Goal: Task Accomplishment & Management: Use online tool/utility

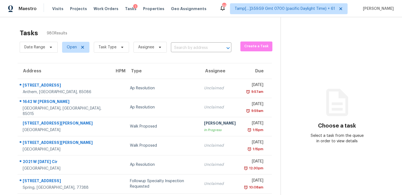
click at [109, 40] on span "Task Type" at bounding box center [109, 47] width 40 height 14
click at [110, 45] on span "Task Type" at bounding box center [107, 47] width 18 height 5
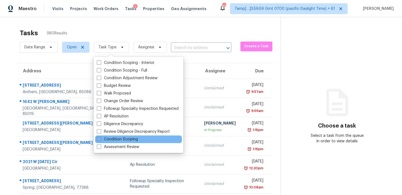
click at [139, 140] on div "Condition Scoping" at bounding box center [138, 140] width 87 height 8
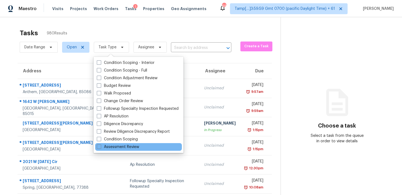
click at [152, 144] on div "Assessment Review" at bounding box center [138, 147] width 87 height 8
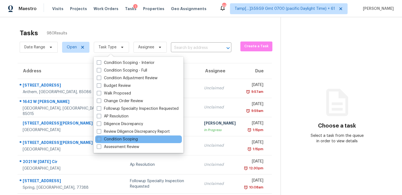
click at [152, 139] on div "Condition Scoping" at bounding box center [138, 140] width 87 height 8
click at [127, 139] on label "Condition Scoping" at bounding box center [117, 139] width 41 height 5
click at [100, 139] on input "Condition Scoping" at bounding box center [99, 139] width 4 height 4
checkbox input "true"
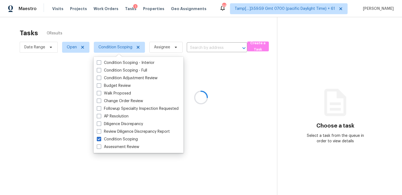
click at [149, 25] on div at bounding box center [201, 97] width 402 height 195
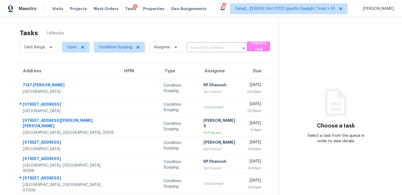
scroll to position [89, 0]
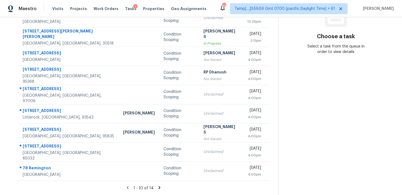
click at [159, 189] on icon at bounding box center [160, 187] width 2 height 3
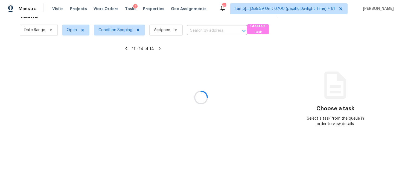
scroll to position [17, 0]
click at [148, 132] on div at bounding box center [201, 97] width 402 height 195
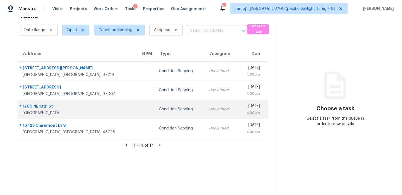
scroll to position [0, 0]
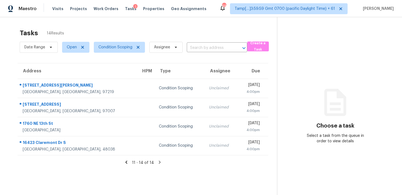
click at [127, 162] on icon at bounding box center [126, 162] width 2 height 3
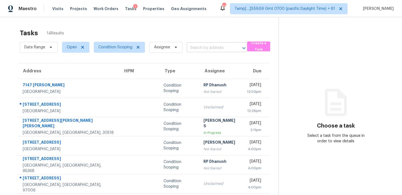
click at [196, 50] on input "text" at bounding box center [209, 48] width 45 height 8
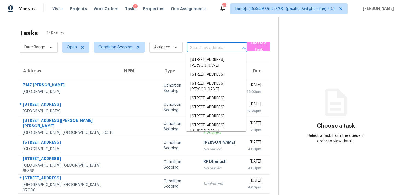
paste input "120 Park Timbers Dr, Sharpsburg, GA, 30277"
type input "120 Park Timbers Dr, Sharpsburg, GA, 30277"
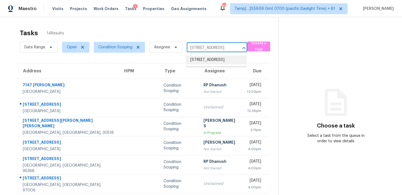
click at [204, 58] on li "120 Park Timbers Dr, Sharpsburg, GA 30277" at bounding box center [216, 59] width 60 height 9
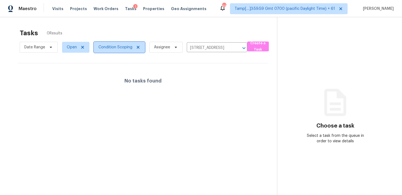
click at [122, 49] on span "Condition Scoping" at bounding box center [115, 47] width 34 height 5
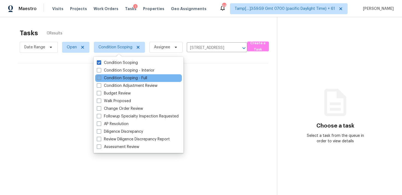
click at [122, 77] on label "Condition Scoping - Full" at bounding box center [122, 77] width 50 height 5
click at [100, 77] on input "Condition Scoping - Full" at bounding box center [99, 77] width 4 height 4
checkbox input "true"
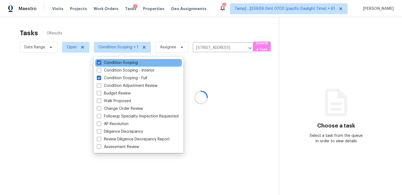
click at [118, 66] on div "Condition Scoping" at bounding box center [138, 63] width 87 height 8
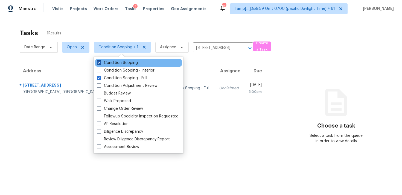
click at [118, 61] on label "Condition Scoping" at bounding box center [117, 62] width 41 height 5
click at [100, 61] on input "Condition Scoping" at bounding box center [99, 62] width 4 height 4
checkbox input "false"
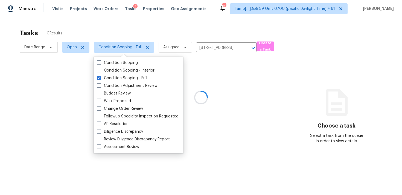
click at [123, 23] on div "Tasks 0 Results Date Range Open Condition Scoping - Full Assignee 120 Park Timb…" at bounding box center [201, 114] width 402 height 195
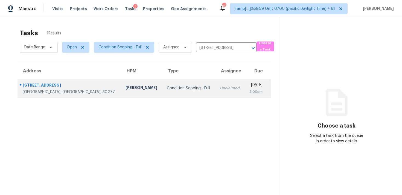
click at [215, 92] on td "Unclaimed" at bounding box center [229, 88] width 29 height 19
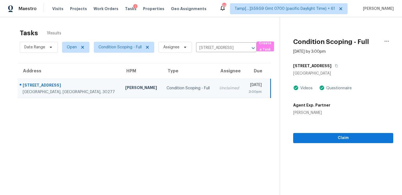
click at [326, 130] on div "Claim" at bounding box center [343, 130] width 100 height 28
click at [325, 143] on section "Condition Scoping - Full Sep 29th 2025 by 3:00pm 120 Park Timbers Dr Sharpsburg…" at bounding box center [336, 114] width 113 height 195
click at [324, 137] on span "Claim" at bounding box center [342, 138] width 91 height 7
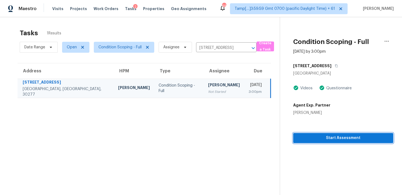
click at [324, 137] on span "Start Assessment" at bounding box center [342, 138] width 91 height 7
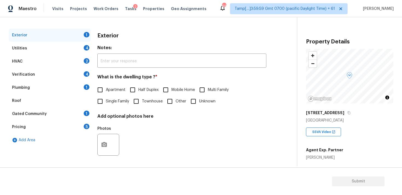
click at [99, 101] on input "Single Family" at bounding box center [99, 101] width 11 height 11
checkbox input "true"
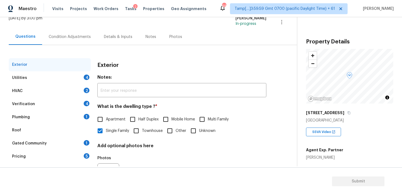
click at [64, 42] on div "Condition Adjustments" at bounding box center [69, 37] width 55 height 16
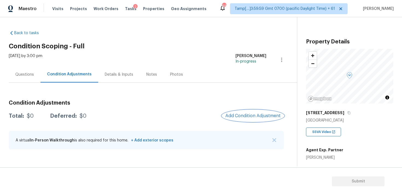
click at [231, 117] on span "Add Condition Adjustment" at bounding box center [252, 115] width 55 height 5
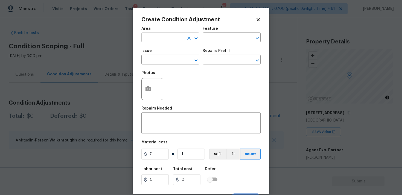
click at [164, 36] on input "text" at bounding box center [162, 38] width 43 height 8
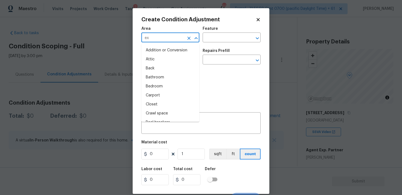
type input "ext"
type input "e"
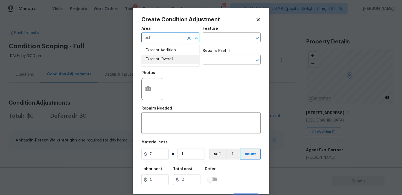
click at [158, 62] on li "Exterior Overall" at bounding box center [170, 59] width 58 height 9
type input "Exterior Overall"
click at [158, 62] on input "text" at bounding box center [162, 60] width 43 height 8
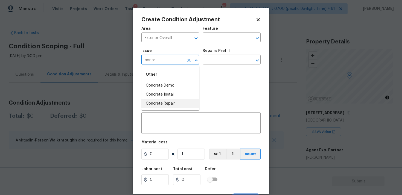
click at [169, 103] on li "Concrete Repair" at bounding box center [170, 103] width 58 height 9
type input "Concrete Repair"
click at [213, 62] on input "text" at bounding box center [224, 60] width 43 height 8
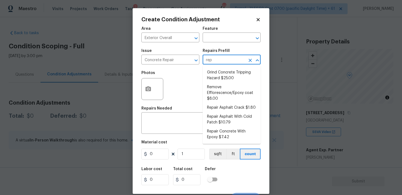
type input "repa"
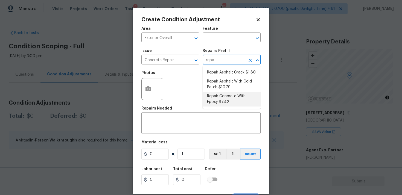
click at [221, 94] on li "Repair Concrete With Epoxy $7.42" at bounding box center [232, 99] width 58 height 15
type input "Flatwork"
type textarea "Prep and clean the crack in the concrete thoroughly. Apply/inject a concrete ad…"
type input "7.42"
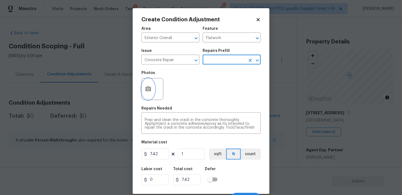
click at [148, 95] on button "button" at bounding box center [148, 88] width 13 height 21
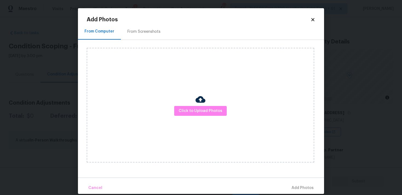
click at [219, 117] on div "Click to Upload Photos" at bounding box center [200, 105] width 227 height 115
click at [212, 110] on span "Click to Upload Photos" at bounding box center [200, 111] width 44 height 7
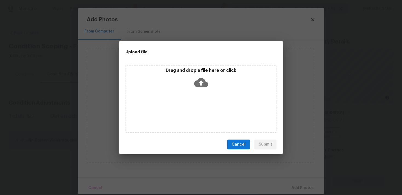
click at [197, 78] on icon at bounding box center [201, 83] width 14 height 14
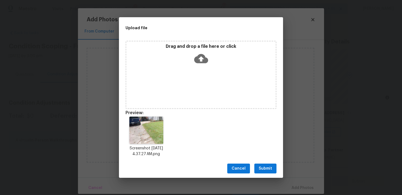
scroll to position [4, 0]
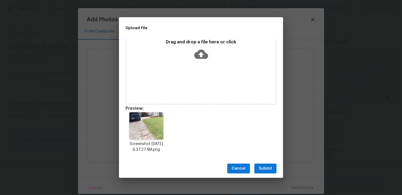
click at [273, 171] on button "Submit" at bounding box center [265, 169] width 22 height 10
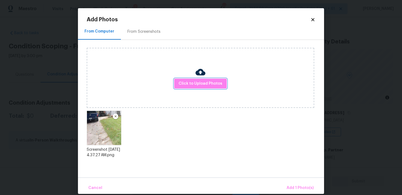
scroll to position [0, 0]
click at [304, 190] on span "Add 1 Photo(s)" at bounding box center [299, 188] width 27 height 7
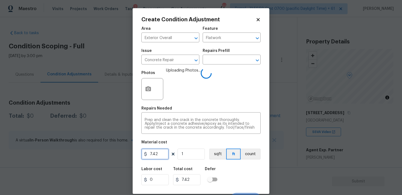
click at [167, 153] on input "7.42" at bounding box center [154, 154] width 27 height 11
type input "1000"
click at [214, 165] on div "Labor cost 0 Total cost 7.42 Defer" at bounding box center [200, 176] width 119 height 25
type input "1000"
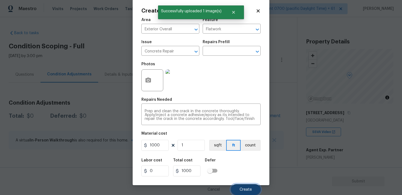
click at [239, 188] on button "Create" at bounding box center [246, 189] width 30 height 11
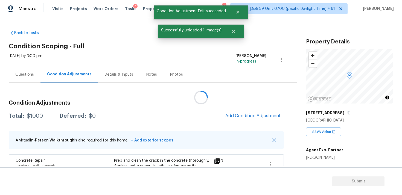
scroll to position [0, 0]
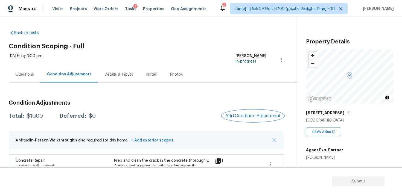
click at [247, 118] on span "Add Condition Adjustment" at bounding box center [252, 115] width 55 height 5
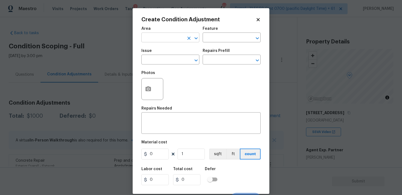
click at [163, 38] on input "text" at bounding box center [162, 38] width 43 height 8
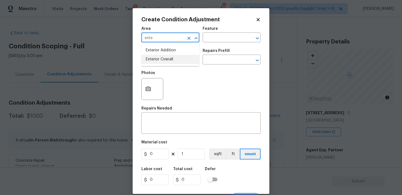
click at [155, 59] on li "Exterior Overall" at bounding box center [170, 59] width 58 height 9
type input "Exterior Overall"
click at [155, 59] on input "text" at bounding box center [162, 60] width 43 height 8
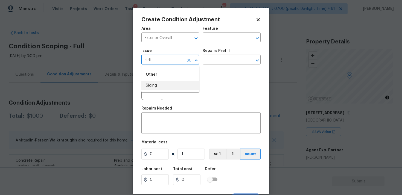
click at [161, 86] on li "Siding" at bounding box center [170, 85] width 58 height 9
type input "Siding"
click at [206, 60] on input "text" at bounding box center [224, 60] width 43 height 8
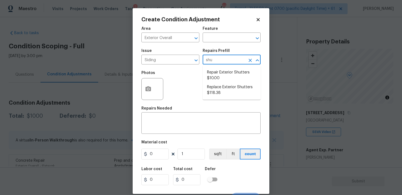
type input "shut"
click at [215, 84] on li "Replace Exterior Shutters $118.38" at bounding box center [232, 90] width 58 height 15
type input "Siding"
type textarea "Remove the existing shutters and install new (PM to approve of style/color). En…"
type input "118.38"
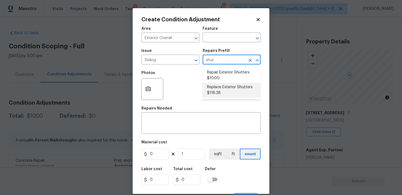
type input "118.38"
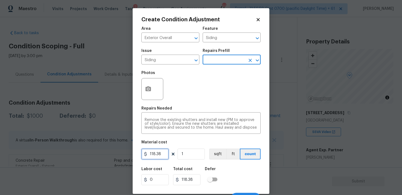
click at [161, 155] on input "118.38" at bounding box center [154, 154] width 27 height 11
type input "575"
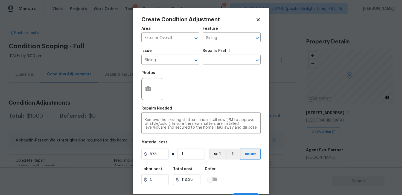
type input "575"
click at [156, 94] on div at bounding box center [152, 89] width 22 height 22
click at [149, 85] on button "button" at bounding box center [148, 88] width 13 height 21
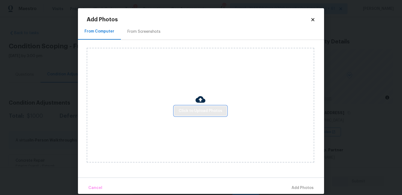
click at [209, 113] on span "Click to Upload Photos" at bounding box center [200, 111] width 44 height 7
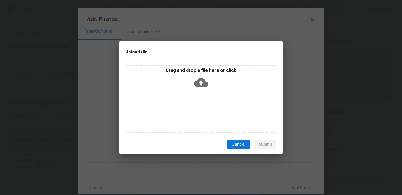
click at [201, 87] on icon at bounding box center [201, 83] width 14 height 14
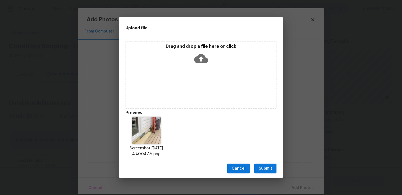
scroll to position [4, 0]
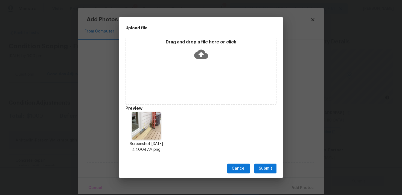
click at [265, 168] on span "Submit" at bounding box center [265, 168] width 13 height 7
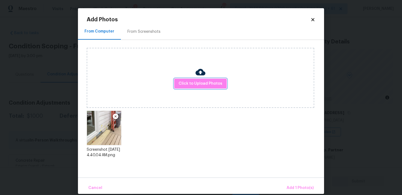
scroll to position [0, 0]
click at [293, 186] on span "Add 1 Photo(s)" at bounding box center [299, 188] width 27 height 7
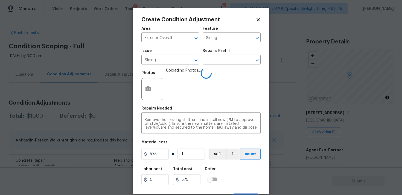
click at [219, 165] on div "Labor cost 0 Total cost 575 Defer" at bounding box center [200, 176] width 119 height 25
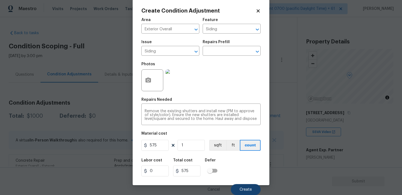
click at [240, 185] on button "Create" at bounding box center [246, 189] width 30 height 11
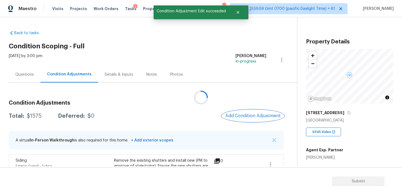
scroll to position [0, 0]
click at [249, 115] on span "Add Condition Adjustment" at bounding box center [252, 115] width 55 height 5
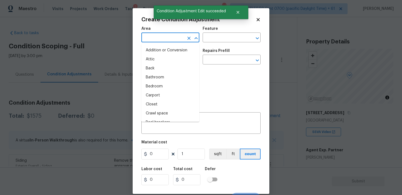
click at [163, 41] on input "text" at bounding box center [162, 38] width 43 height 8
type input "x"
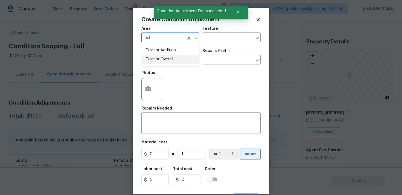
click at [162, 57] on li "Exterior Overall" at bounding box center [170, 59] width 58 height 9
type input "Exterior Overall"
click at [162, 57] on input "text" at bounding box center [162, 60] width 43 height 8
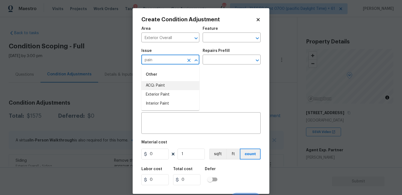
click at [161, 84] on li "ACQ: Paint" at bounding box center [170, 85] width 58 height 9
type input "ACQ: Paint"
click at [225, 57] on input "text" at bounding box center [224, 60] width 43 height 8
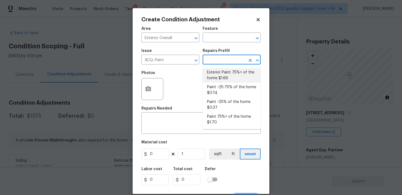
click at [225, 72] on li "Exterior Paint 75%+ of the home $1.66" at bounding box center [232, 75] width 58 height 15
type input "Acquisition"
type textarea "Acquisition Scope: 75%+ of the home exterior will likely require paint"
type input "1.66"
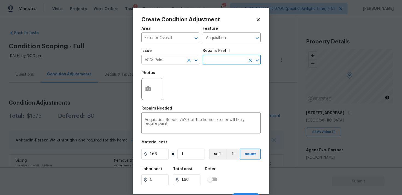
click at [194, 64] on div at bounding box center [192, 61] width 14 height 8
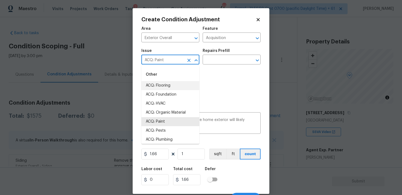
click at [185, 59] on button "Clear" at bounding box center [189, 61] width 8 height 8
click at [178, 120] on li "Exterior Paint" at bounding box center [170, 121] width 58 height 9
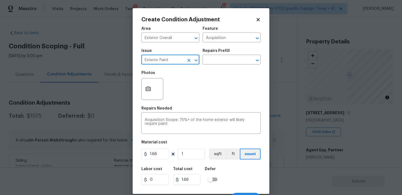
type input "Exterior Paint"
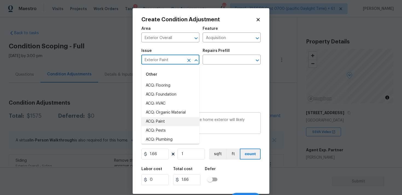
click at [211, 131] on div "Acquisition Scope: 75%+ of the home exterior will likely require paint x ​" at bounding box center [200, 124] width 119 height 20
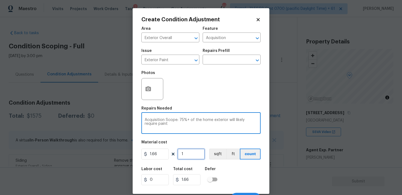
click at [189, 157] on input "1" at bounding box center [190, 154] width 27 height 11
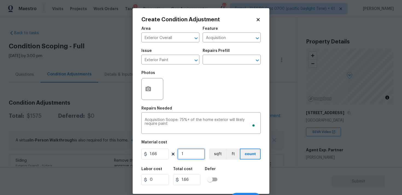
type input "0"
paste input "2204"
type input "2204"
type input "3658.64"
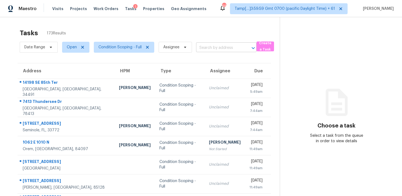
click at [214, 48] on input "text" at bounding box center [218, 48] width 45 height 8
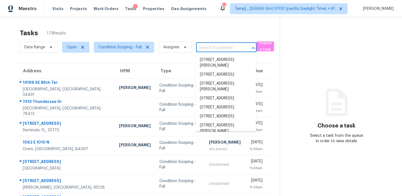
paste input "3050 Greenbrook Way NE, Atlanta, GA 30345"
type input "3050 Greenbrook Way NE, Atlanta, GA 30345"
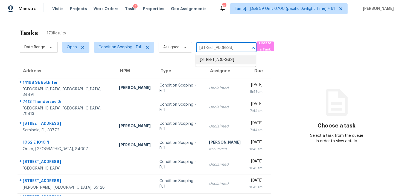
click at [223, 59] on li "3050 Greenbrook Way NE, Atlanta, GA 30345" at bounding box center [225, 59] width 60 height 9
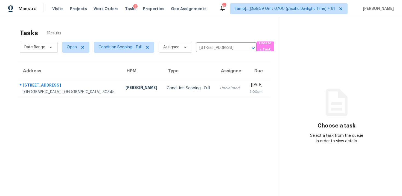
click at [244, 89] on td "Mon, Sep 29th 2025 3:00pm" at bounding box center [257, 88] width 27 height 19
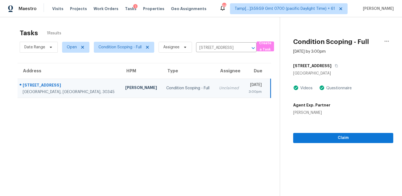
click at [322, 129] on div "Claim" at bounding box center [343, 130] width 100 height 28
click at [323, 144] on section "Condition Scoping - Full Sep 29th 2025 by 3:00pm 3050 Greenbrook Way NE Atlanta…" at bounding box center [336, 115] width 113 height 196
click at [324, 137] on span "Claim" at bounding box center [342, 138] width 91 height 7
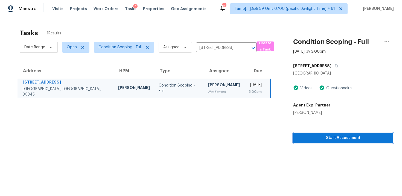
click at [324, 137] on span "Start Assessment" at bounding box center [342, 138] width 91 height 7
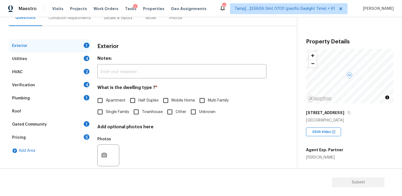
scroll to position [67, 0]
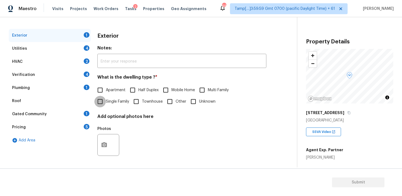
click at [103, 96] on input "Single Family" at bounding box center [99, 101] width 11 height 11
checkbox input "true"
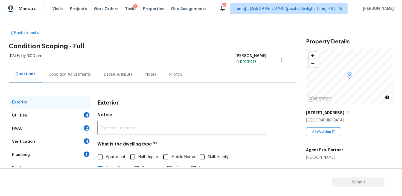
click at [68, 59] on div "Mon, Sep 29 2025 by 3:00 pm Vigneshwaran B In-progress" at bounding box center [153, 59] width 288 height 13
click at [70, 71] on div "Condition Adjustments" at bounding box center [69, 74] width 55 height 16
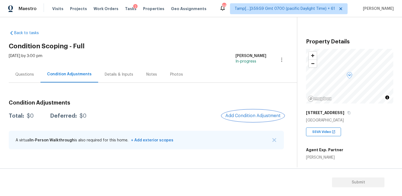
click at [250, 117] on span "Add Condition Adjustment" at bounding box center [252, 115] width 55 height 5
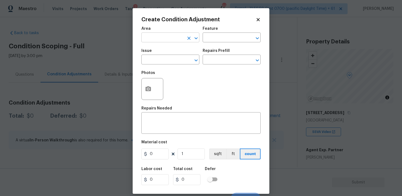
click at [158, 37] on input "text" at bounding box center [162, 38] width 43 height 8
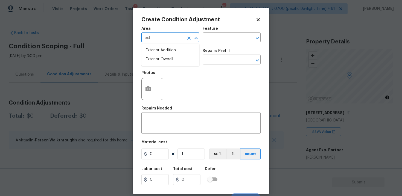
type input "exte"
click at [164, 59] on li "Exterior Overall" at bounding box center [170, 59] width 58 height 9
type input "Exterior Overall"
click at [164, 59] on input "text" at bounding box center [162, 60] width 43 height 8
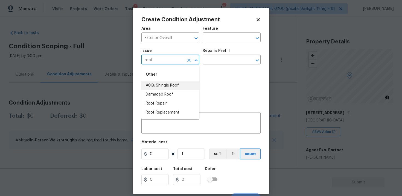
click at [162, 83] on li "ACQ: Shingle Roof" at bounding box center [170, 85] width 58 height 9
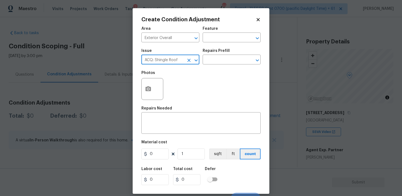
type input "ACQ: Shingle Roof"
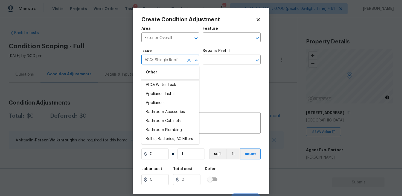
scroll to position [110, 0]
click at [219, 56] on input "text" at bounding box center [224, 60] width 43 height 8
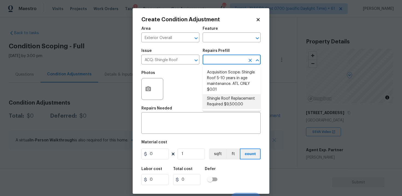
click at [222, 105] on li "Shingle Roof Replacement Required $9,500.00" at bounding box center [232, 101] width 58 height 15
type input "Acquisition"
type textarea "Acquisition Scope: Shingle Roof Replacement required."
type input "9500"
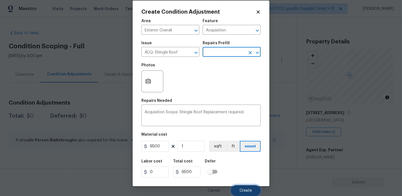
click at [245, 191] on span "Create" at bounding box center [245, 191] width 12 height 4
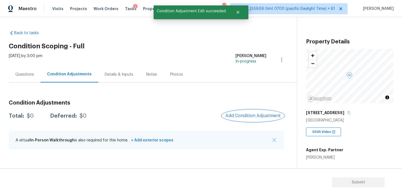
scroll to position [0, 0]
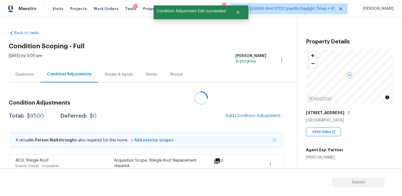
click at [262, 109] on div at bounding box center [201, 98] width 402 height 196
click at [257, 114] on span "Add Condition Adjustment" at bounding box center [252, 115] width 55 height 5
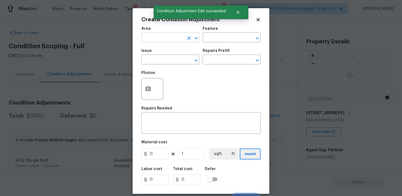
click at [169, 35] on input "text" at bounding box center [162, 38] width 43 height 8
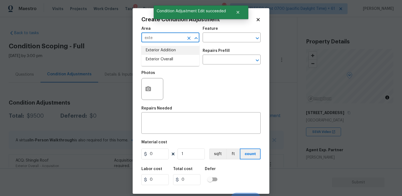
click at [169, 55] on li "Exterior Overall" at bounding box center [170, 59] width 58 height 9
type input "Exterior Overall"
click at [169, 55] on div "Issue" at bounding box center [170, 52] width 58 height 7
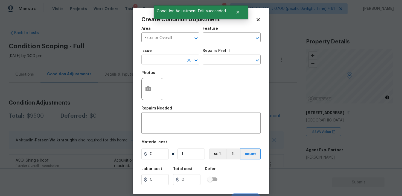
click at [168, 59] on input "text" at bounding box center [162, 60] width 43 height 8
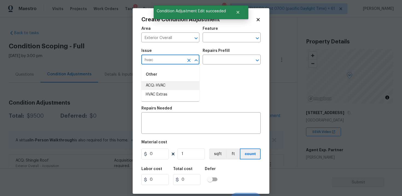
click at [166, 85] on li "ACQ: HVAC" at bounding box center [170, 85] width 58 height 9
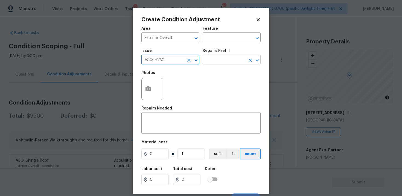
type input "ACQ: HVAC"
click at [218, 56] on input "text" at bounding box center [224, 60] width 43 height 8
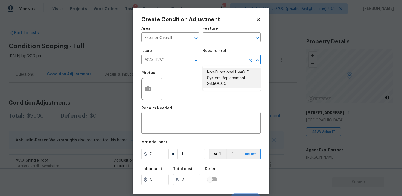
click at [221, 70] on li "Non-Functional HVAC. Full System Replacement $6,500.00" at bounding box center [232, 78] width 58 height 21
type input "Acquisition"
type textarea "Acquisition Scope: Full System Replacement"
type input "6500"
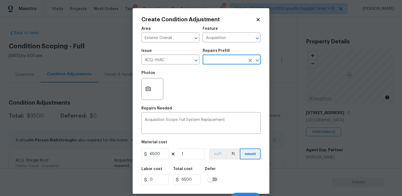
scroll to position [8, 0]
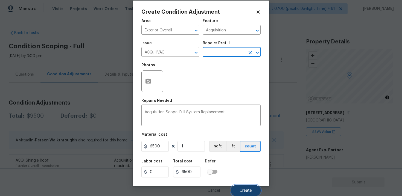
click at [246, 186] on button "Create" at bounding box center [246, 190] width 30 height 11
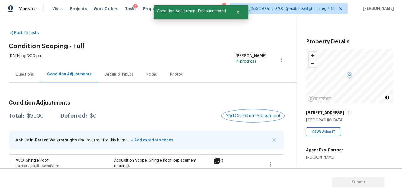
scroll to position [0, 0]
click at [263, 117] on div at bounding box center [201, 98] width 402 height 196
click at [243, 114] on span "Add Condition Adjustment" at bounding box center [252, 115] width 55 height 5
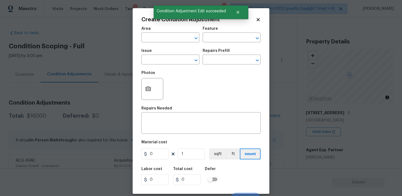
click at [169, 43] on span "Area ​" at bounding box center [170, 35] width 58 height 22
click at [164, 40] on input "text" at bounding box center [162, 38] width 43 height 8
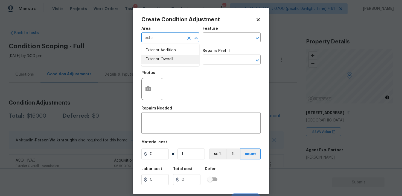
click at [165, 55] on li "Exterior Overall" at bounding box center [170, 59] width 58 height 9
type input "Exterior Overall"
click at [166, 62] on input "text" at bounding box center [162, 60] width 43 height 8
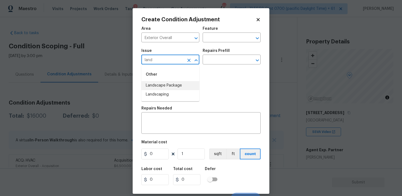
click at [168, 86] on li "Landscape Package" at bounding box center [170, 85] width 58 height 9
type input "Landscape Package"
click at [144, 86] on button "button" at bounding box center [148, 88] width 13 height 21
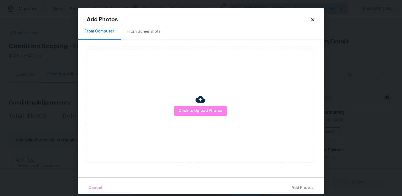
click at [149, 32] on div "From Screenshots" at bounding box center [143, 31] width 33 height 5
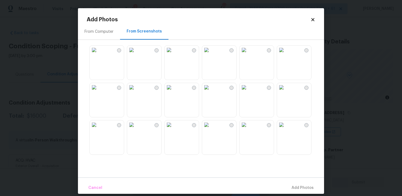
click at [173, 54] on img at bounding box center [169, 50] width 9 height 9
click at [173, 92] on img at bounding box center [169, 87] width 9 height 9
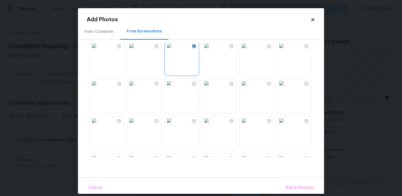
click at [173, 88] on img at bounding box center [169, 83] width 9 height 9
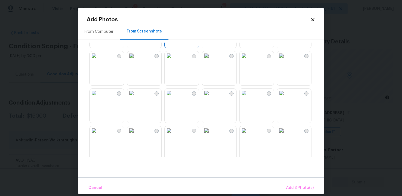
scroll to position [107, 0]
click at [134, 60] on img at bounding box center [131, 55] width 9 height 9
click at [295, 190] on span "Add 4 Photo(s)" at bounding box center [299, 188] width 28 height 7
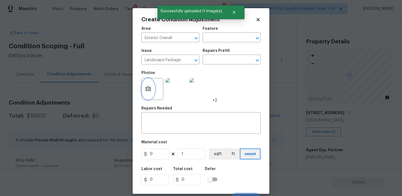
scroll to position [8, 0]
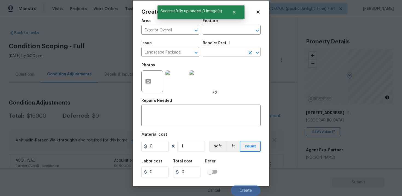
click at [223, 51] on input "text" at bounding box center [224, 52] width 43 height 8
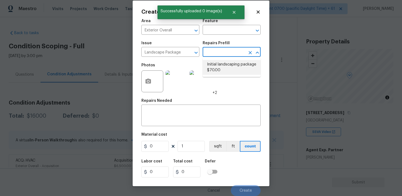
click at [227, 68] on li "Initial landscaping package $70.00" at bounding box center [232, 67] width 58 height 15
type input "Home Readiness Packages"
type textarea "Mowing of grass up to 6" in height. Mow, edge along driveways & sidewalks, trim…"
type input "70"
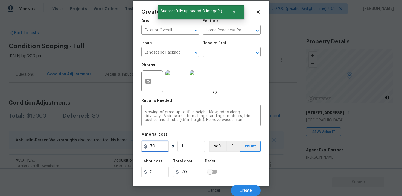
click at [166, 142] on input "70" at bounding box center [154, 146] width 27 height 11
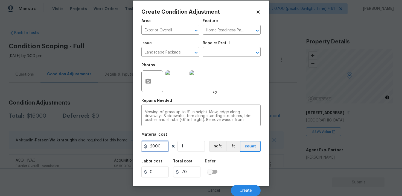
type input "2000"
click at [220, 156] on div "Area Exterior Overall ​ Feature Home Readiness Packages ​ Issue Landscape Packa…" at bounding box center [200, 106] width 119 height 180
click at [245, 182] on div "Cancel Create" at bounding box center [200, 188] width 119 height 15
click at [245, 186] on button "Create" at bounding box center [246, 190] width 30 height 11
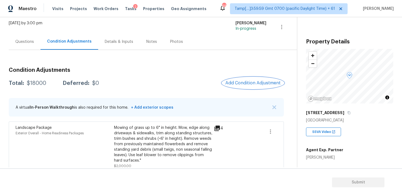
scroll to position [0, 0]
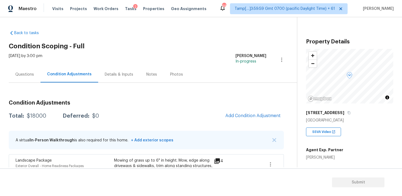
click at [130, 10] on div "Visits Projects Work Orders Tasks 2 Properties Geo Assignments" at bounding box center [132, 8] width 161 height 11
click at [127, 7] on span "Tasks" at bounding box center [130, 9] width 11 height 4
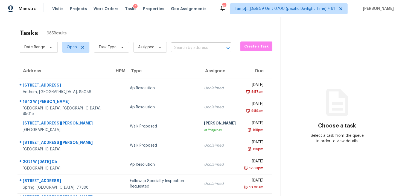
click at [185, 49] on input "text" at bounding box center [193, 48] width 45 height 8
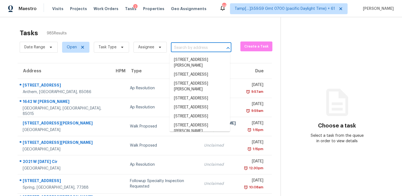
paste input "3050 Greenbrook Way NE, Atlanta, GA, 30345"
type input "3050 Greenbrook Way NE, Atlanta, GA, 30345"
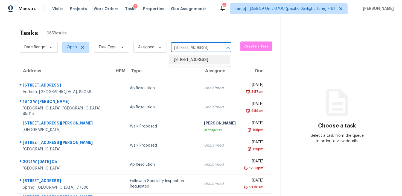
click at [191, 59] on li "3050 Greenbrook Way NE, Atlanta, GA 30345" at bounding box center [199, 59] width 60 height 9
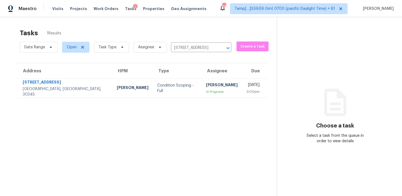
click at [206, 86] on div "[PERSON_NAME]" at bounding box center [222, 85] width 32 height 7
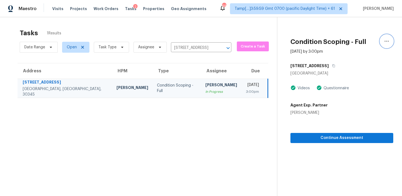
click at [390, 39] on button "button" at bounding box center [386, 41] width 13 height 13
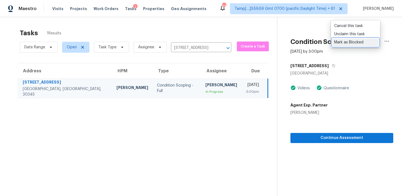
click at [341, 41] on div "Mark as Blocked" at bounding box center [355, 42] width 43 height 5
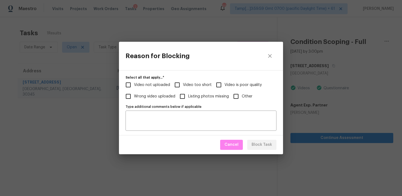
click at [144, 87] on span "Video not uploaded" at bounding box center [152, 85] width 36 height 6
click at [134, 87] on input "Video not uploaded" at bounding box center [127, 84] width 11 height 11
checkbox input "true"
click at [260, 144] on span "Block Task" at bounding box center [261, 145] width 21 height 7
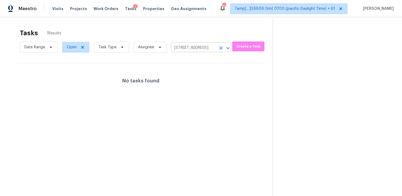
click at [215, 48] on div "3050 Greenbrook Way NE, Atlanta, GA 30345 ​" at bounding box center [201, 48] width 60 height 8
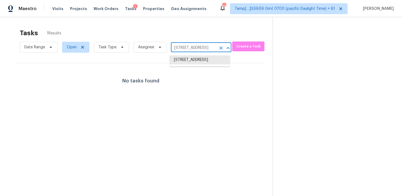
scroll to position [0, 40]
click at [222, 47] on button "Clear" at bounding box center [221, 48] width 8 height 8
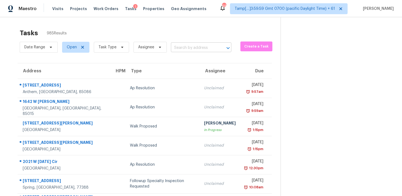
click at [188, 47] on input "text" at bounding box center [193, 48] width 45 height 8
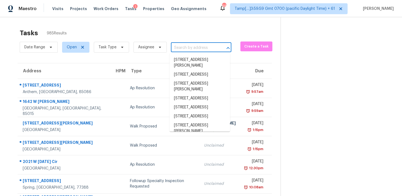
paste input "1231 Silverstone Trl, Jonesboro, GA 30238"
type input "1231 Silverstone Trl, Jonesboro, GA 30238"
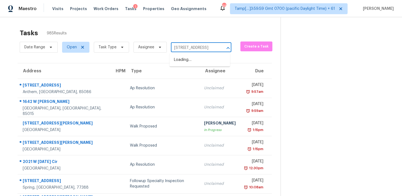
scroll to position [0, 33]
click at [200, 61] on li "1231 Silverstone Trl, Jonesboro, GA 30238" at bounding box center [199, 59] width 60 height 9
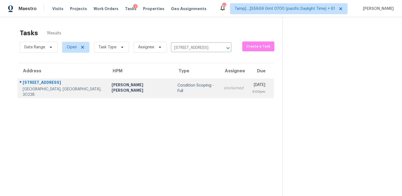
click at [224, 90] on div "Unclaimed" at bounding box center [234, 88] width 20 height 5
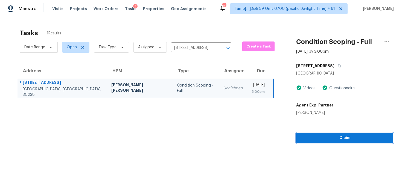
click at [333, 140] on span "Claim" at bounding box center [344, 138] width 88 height 7
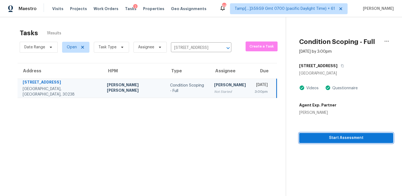
click at [333, 140] on span "Start Assessment" at bounding box center [345, 138] width 85 height 7
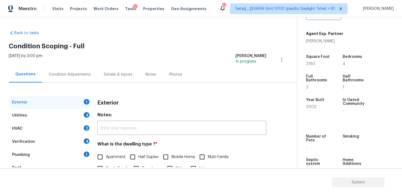
click at [87, 79] on div "Condition Adjustments" at bounding box center [69, 74] width 55 height 16
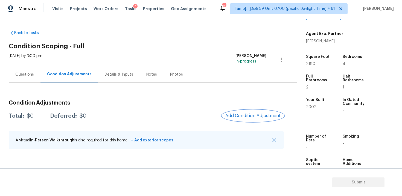
click at [256, 116] on span "Add Condition Adjustment" at bounding box center [252, 115] width 55 height 5
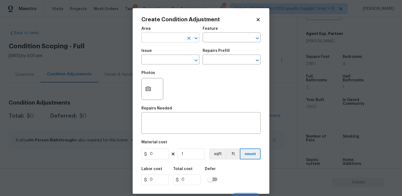
click at [177, 41] on input "text" at bounding box center [162, 38] width 43 height 8
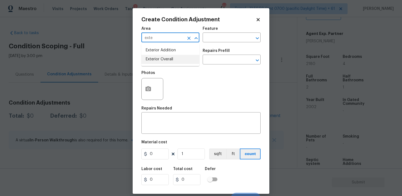
click at [177, 58] on li "Exterior Overall" at bounding box center [170, 59] width 58 height 9
type input "Exterior Overall"
click at [177, 58] on input "text" at bounding box center [162, 60] width 43 height 8
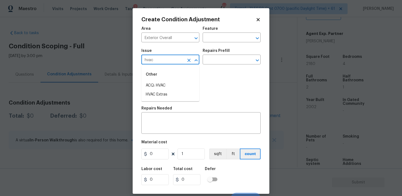
click at [178, 81] on div "Other" at bounding box center [170, 74] width 58 height 13
click at [179, 84] on li "ACQ: HVAC" at bounding box center [170, 85] width 58 height 9
type input "ACQ: HVAC"
click at [210, 62] on input "text" at bounding box center [224, 60] width 43 height 8
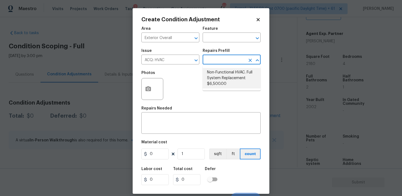
click at [215, 77] on li "Non-Functional HVAC. Full System Replacement $6,500.00" at bounding box center [232, 78] width 58 height 21
type input "Acquisition"
type textarea "Acquisition Scope: Full System Replacement"
type input "6500"
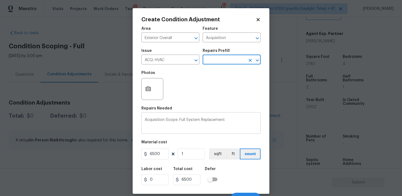
scroll to position [8, 0]
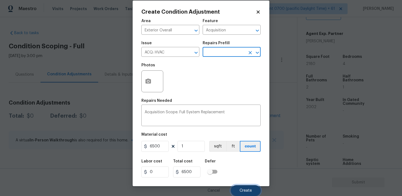
click at [240, 187] on button "Create" at bounding box center [246, 190] width 30 height 11
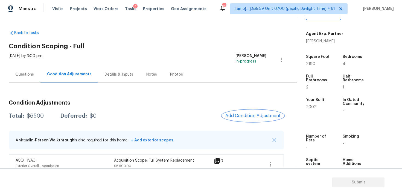
scroll to position [9, 0]
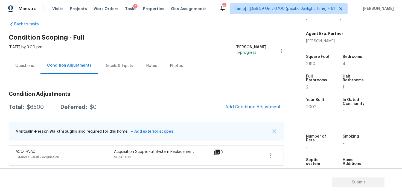
click at [204, 97] on div "Condition Adjustments Total: $6500 Deferred: $0 Add Condition Adjustment A virt…" at bounding box center [146, 126] width 275 height 79
click at [239, 98] on div "Condition Adjustments Total: $6500 Deferred: $0 Add Condition Adjustment A virt…" at bounding box center [146, 126] width 275 height 79
click at [240, 103] on button "Add Condition Adjustment" at bounding box center [253, 106] width 62 height 11
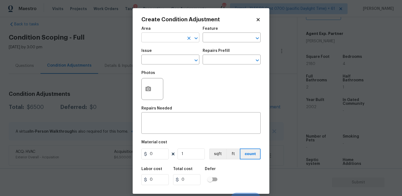
click at [161, 39] on input "text" at bounding box center [162, 38] width 43 height 8
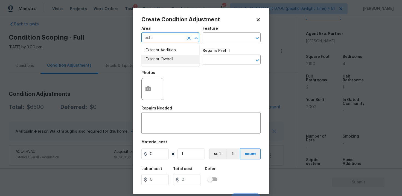
click at [163, 55] on li "Exterior Overall" at bounding box center [170, 59] width 58 height 9
type input "Exterior Overall"
click at [166, 61] on input "text" at bounding box center [162, 60] width 43 height 8
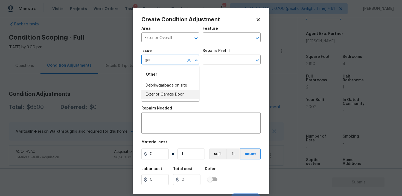
click at [165, 99] on li "Exterior Garage Door" at bounding box center [170, 94] width 58 height 9
type input "Exterior Garage Door"
click at [218, 61] on input "text" at bounding box center [224, 60] width 43 height 8
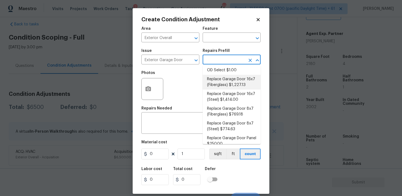
scroll to position [62, 0]
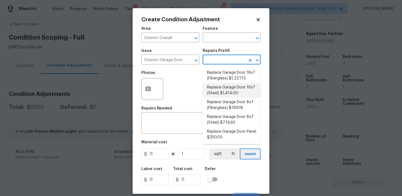
click at [219, 89] on li "Replace Garage Door 16x7 (Steel) $1,414.00" at bounding box center [232, 90] width 58 height 15
type input "Interior Door"
type textarea "Remove the existing garage door and ALL of the existing hardware. Install new h…"
type input "1414"
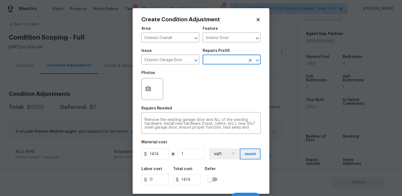
scroll to position [8, 0]
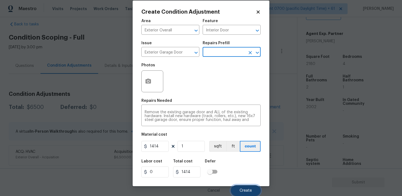
click at [243, 188] on button "Create" at bounding box center [246, 190] width 30 height 11
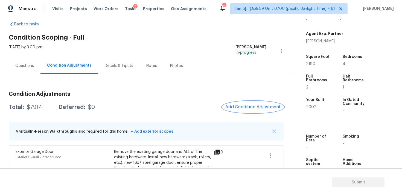
scroll to position [43, 0]
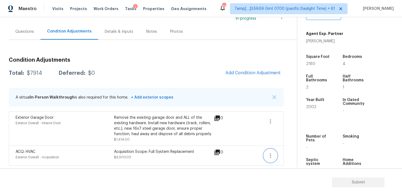
click at [274, 155] on button "button" at bounding box center [270, 155] width 13 height 13
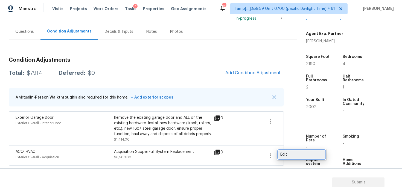
click at [298, 153] on div "Edit" at bounding box center [301, 154] width 43 height 5
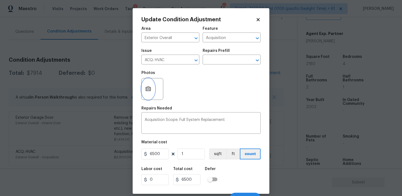
click at [150, 90] on icon "button" at bounding box center [147, 88] width 5 height 5
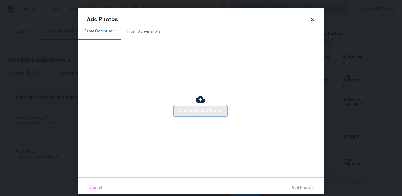
click at [203, 113] on span "Click to Upload Photos" at bounding box center [200, 111] width 44 height 7
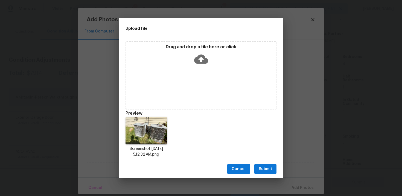
click at [265, 162] on div "Cancel Submit" at bounding box center [201, 169] width 164 height 19
click at [270, 169] on span "Submit" at bounding box center [265, 169] width 13 height 7
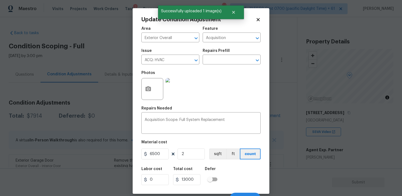
scroll to position [8, 0]
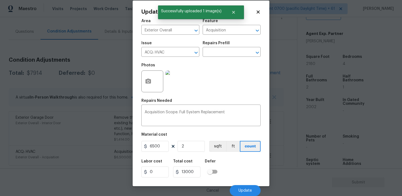
click at [246, 185] on div "Cancel Update" at bounding box center [200, 188] width 119 height 15
click at [247, 191] on span "Update" at bounding box center [244, 191] width 13 height 4
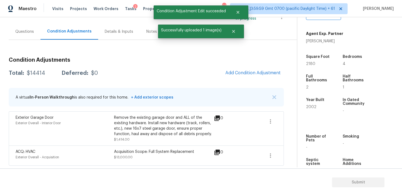
scroll to position [0, 0]
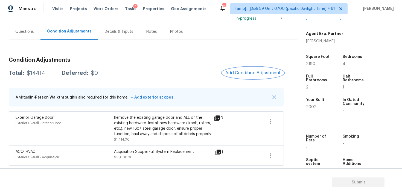
click at [252, 76] on button "Add Condition Adjustment" at bounding box center [253, 72] width 62 height 11
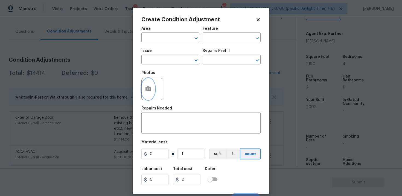
click at [147, 88] on icon "button" at bounding box center [147, 88] width 5 height 5
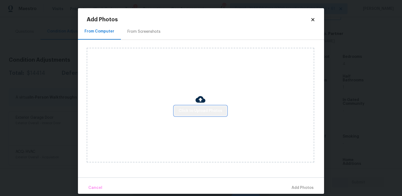
click at [216, 112] on span "Click to Upload Photos" at bounding box center [200, 111] width 44 height 7
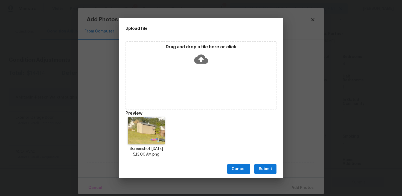
click at [259, 166] on span "Submit" at bounding box center [265, 169] width 13 height 7
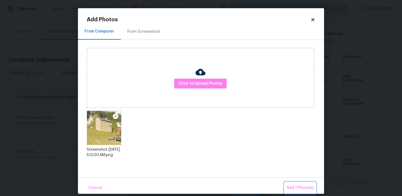
click at [297, 185] on span "Add 1 Photo(s)" at bounding box center [299, 188] width 27 height 7
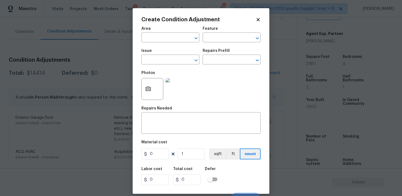
click at [155, 87] on div at bounding box center [152, 89] width 22 height 22
click at [150, 86] on button "button" at bounding box center [148, 88] width 13 height 21
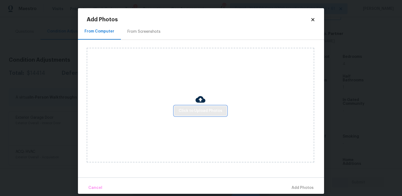
click at [212, 108] on span "Click to Upload Photos" at bounding box center [200, 111] width 44 height 7
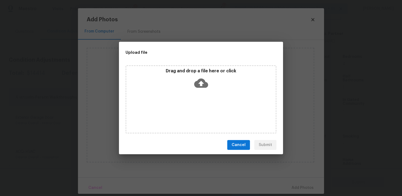
click at [202, 85] on icon at bounding box center [201, 83] width 14 height 14
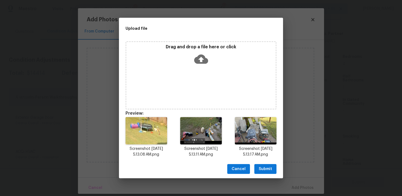
scroll to position [4, 0]
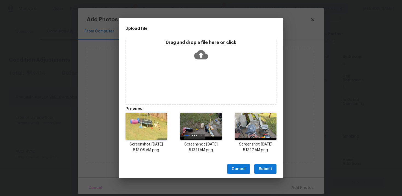
click at [262, 167] on span "Submit" at bounding box center [265, 169] width 13 height 7
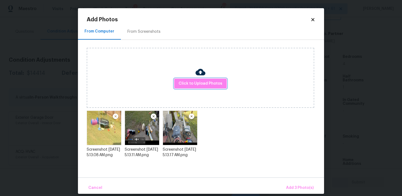
scroll to position [0, 0]
click at [295, 181] on div "Cancel Add 3 Photo(s)" at bounding box center [201, 186] width 246 height 16
click at [295, 186] on span "Add 3 Photo(s)" at bounding box center [300, 188] width 28 height 7
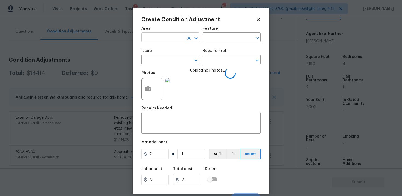
click at [159, 39] on input "text" at bounding box center [162, 38] width 43 height 8
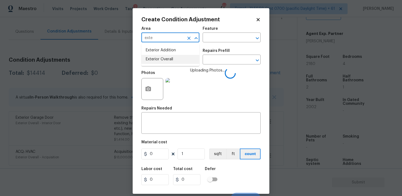
click at [159, 57] on li "Exterior Overall" at bounding box center [170, 59] width 58 height 9
type input "Exterior Overall"
click at [159, 57] on input "text" at bounding box center [162, 60] width 43 height 8
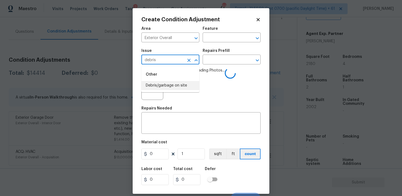
click at [161, 83] on li "Debris/garbage on site" at bounding box center [170, 85] width 58 height 9
type input "Debris/garbage on site"
click at [165, 125] on textarea at bounding box center [201, 123] width 113 height 11
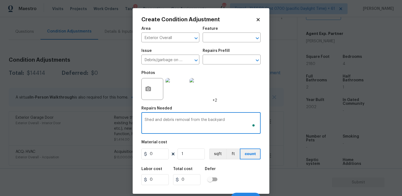
type textarea "Shed and debris removal from the backyard"
click at [154, 159] on input "0" at bounding box center [154, 154] width 27 height 11
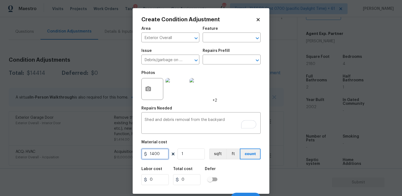
type input "1400"
click at [218, 169] on div "Defer" at bounding box center [213, 170] width 16 height 7
type input "1400"
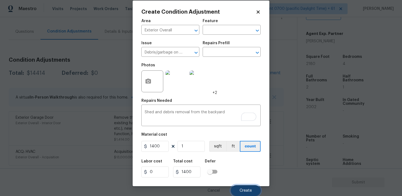
click at [247, 190] on span "Create" at bounding box center [245, 191] width 12 height 4
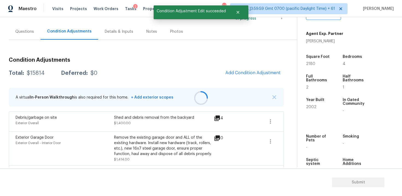
scroll to position [0, 0]
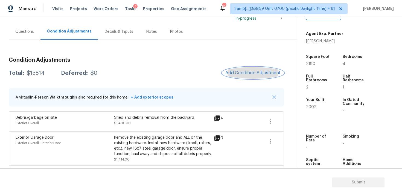
click at [246, 73] on span "Add Condition Adjustment" at bounding box center [252, 73] width 55 height 5
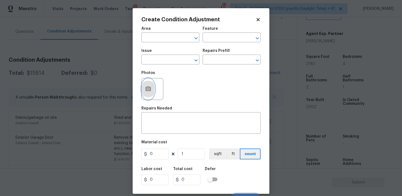
click at [148, 89] on circle "button" at bounding box center [148, 89] width 2 height 2
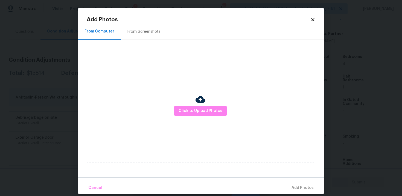
click at [204, 102] on img at bounding box center [200, 100] width 10 height 10
click at [217, 108] on span "Click to Upload Photos" at bounding box center [200, 111] width 44 height 7
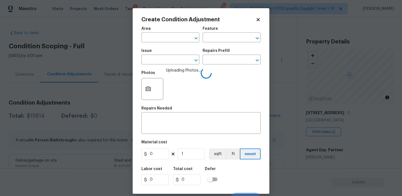
scroll to position [116, 0]
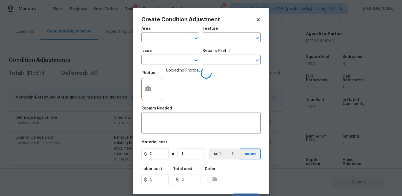
click at [168, 44] on span "Area ​" at bounding box center [170, 35] width 58 height 22
click at [168, 41] on input "text" at bounding box center [162, 38] width 43 height 8
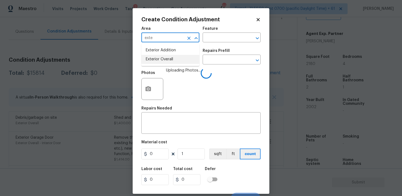
click at [165, 58] on li "Exterior Overall" at bounding box center [170, 59] width 58 height 9
type input "Exterior Overall"
click at [165, 58] on input "text" at bounding box center [162, 60] width 43 height 8
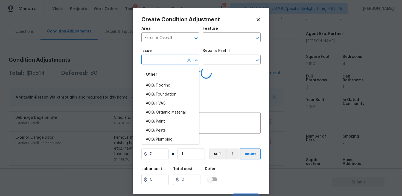
type input "e"
type input "te"
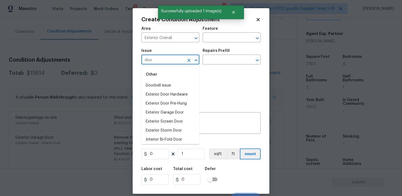
type input "door"
click at [171, 106] on li "Exterior Door Pre-Hung" at bounding box center [170, 103] width 58 height 9
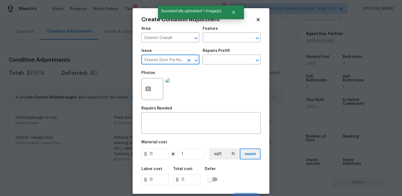
type input "Exterior Door Pre-Hung"
click at [216, 55] on div "Repairs Prefill" at bounding box center [232, 52] width 58 height 7
click at [217, 59] on input "text" at bounding box center [224, 60] width 43 height 8
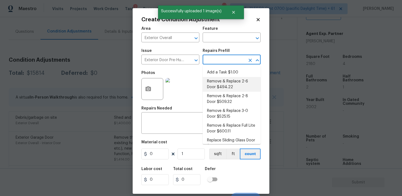
click at [222, 79] on li "Remove & Replace 2-6 Door $494.22" at bounding box center [232, 84] width 58 height 15
type input "Interior Door"
type input "494.22"
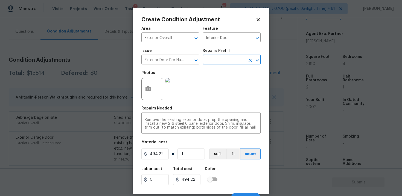
scroll to position [8, 0]
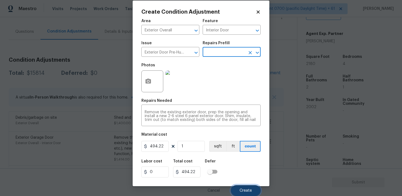
click at [248, 189] on span "Create" at bounding box center [245, 191] width 12 height 4
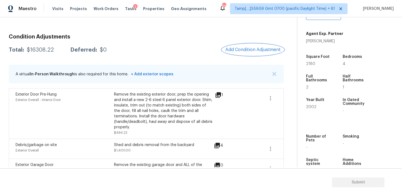
scroll to position [67, 0]
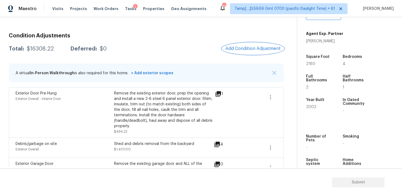
click at [254, 48] on span "Add Condition Adjustment" at bounding box center [252, 48] width 55 height 5
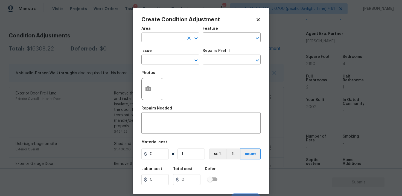
click at [160, 38] on input "text" at bounding box center [162, 38] width 43 height 8
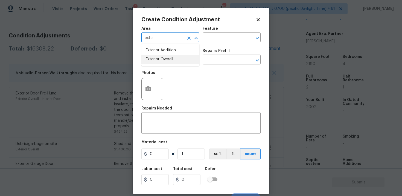
click at [160, 61] on li "Exterior Overall" at bounding box center [170, 59] width 58 height 9
type input "Exterior Overall"
click at [160, 61] on input "text" at bounding box center [162, 60] width 43 height 8
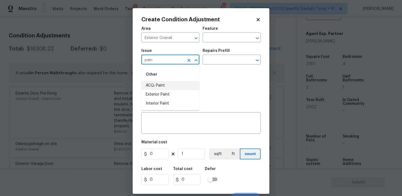
click at [161, 82] on li "ACQ: Paint" at bounding box center [170, 85] width 58 height 9
type input "ACQ: Paint"
click at [225, 58] on input "text" at bounding box center [224, 60] width 43 height 8
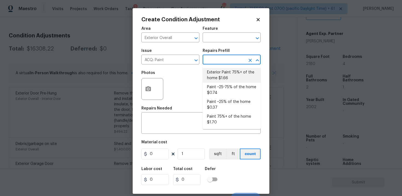
click at [226, 71] on li "Exterior Paint 75%+ of the home $1.66" at bounding box center [232, 75] width 58 height 15
type input "Acquisition"
type textarea "Acquisition Scope: 75%+ of the home exterior will likely require paint"
type input "1.66"
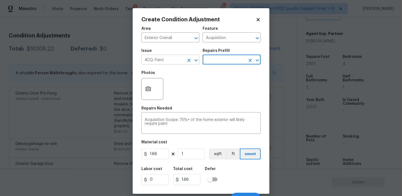
click at [188, 63] on button "Clear" at bounding box center [189, 61] width 8 height 8
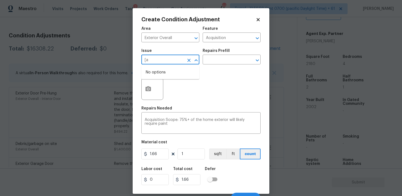
type input "["
click at [184, 96] on li "Exterior Paint" at bounding box center [170, 94] width 58 height 9
type input "Exterior Paint"
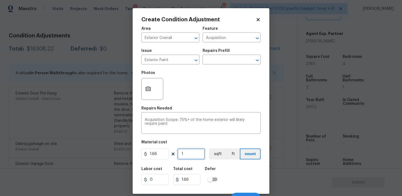
click at [200, 154] on input "1" at bounding box center [190, 154] width 27 height 11
type input "0"
paste input "218"
type input "2180"
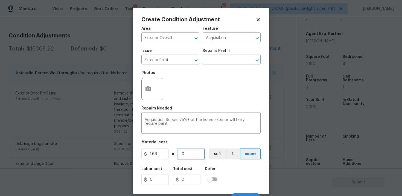
type input "3618.8"
type input "2180"
click at [225, 151] on button "sqft" at bounding box center [217, 154] width 17 height 11
click at [141, 79] on div "Create Condition Adjustment Area Exterior Overall ​ Feature Acquisition ​ Issue…" at bounding box center [201, 101] width 137 height 186
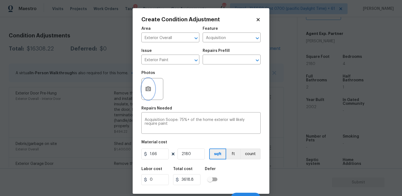
click at [147, 88] on icon "button" at bounding box center [147, 88] width 5 height 5
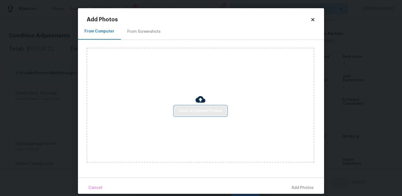
click at [208, 113] on span "Click to Upload Photos" at bounding box center [200, 111] width 44 height 7
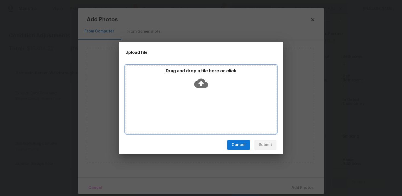
click at [207, 81] on icon at bounding box center [201, 83] width 14 height 14
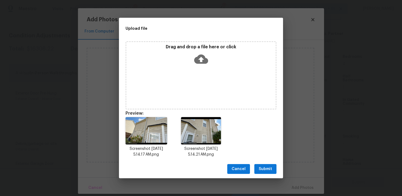
scroll to position [4, 0]
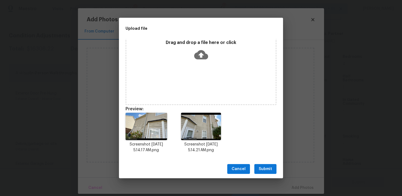
click at [259, 171] on span "Submit" at bounding box center [265, 169] width 13 height 7
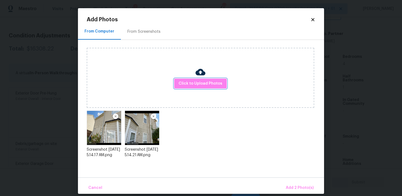
scroll to position [0, 0]
click at [295, 186] on span "Add 2 Photo(s)" at bounding box center [300, 188] width 28 height 7
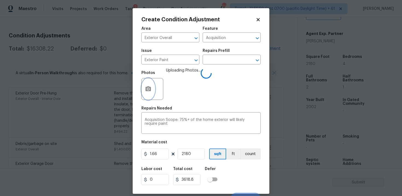
scroll to position [8, 0]
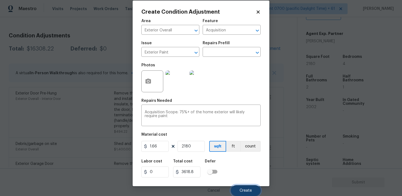
click at [248, 188] on button "Create" at bounding box center [246, 190] width 30 height 11
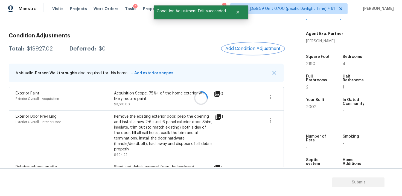
scroll to position [0, 0]
click at [251, 48] on span "Add Condition Adjustment" at bounding box center [252, 48] width 55 height 5
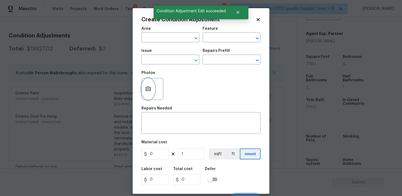
click at [143, 92] on button "button" at bounding box center [148, 88] width 13 height 21
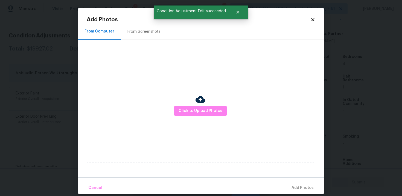
click at [197, 117] on div "Click to Upload Photos" at bounding box center [200, 105] width 227 height 115
click at [211, 111] on span "Click to Upload Photos" at bounding box center [200, 111] width 44 height 7
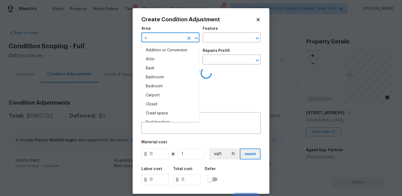
scroll to position [116, 0]
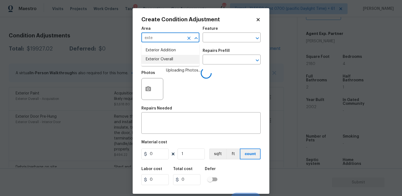
click at [166, 56] on li "Exterior Overall" at bounding box center [170, 59] width 58 height 9
type input "Exterior Overall"
click at [166, 58] on input "text" at bounding box center [162, 60] width 43 height 8
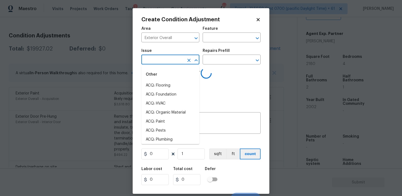
type input "d"
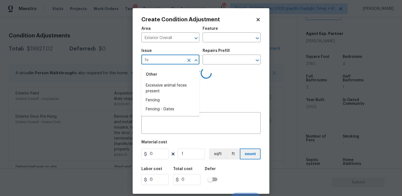
type input "fen"
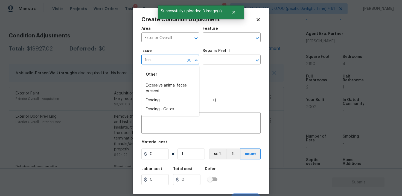
type input "fenc"
click at [171, 81] on div "Other" at bounding box center [170, 74] width 58 height 13
click at [170, 87] on li "Fencing" at bounding box center [170, 85] width 58 height 9
type input "Fencing"
click at [174, 121] on textarea at bounding box center [201, 123] width 113 height 11
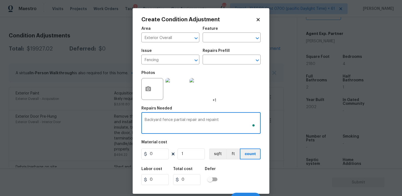
type textarea "Backyard fence partial repair and repaint"
click at [155, 157] on input "0" at bounding box center [154, 154] width 27 height 11
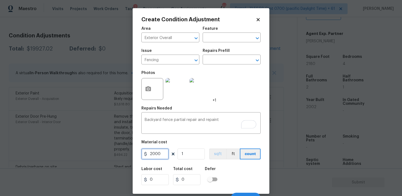
type input "2000"
click at [210, 157] on button "sqft" at bounding box center [217, 154] width 17 height 11
type input "2000"
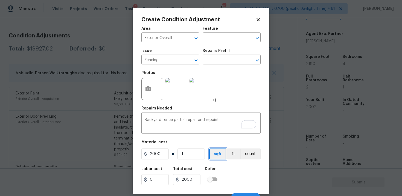
scroll to position [8, 0]
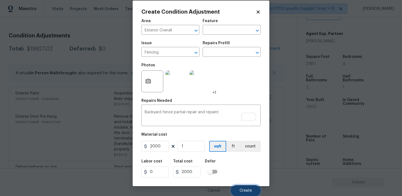
click at [243, 193] on button "Create" at bounding box center [246, 190] width 30 height 11
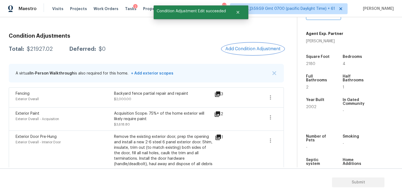
scroll to position [44, 0]
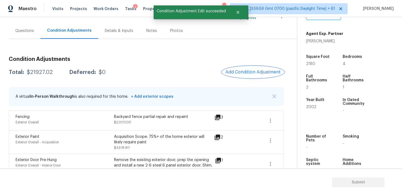
click at [224, 71] on button "Add Condition Adjustment" at bounding box center [253, 71] width 62 height 11
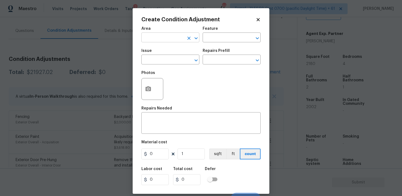
click at [165, 36] on input "text" at bounding box center [162, 38] width 43 height 8
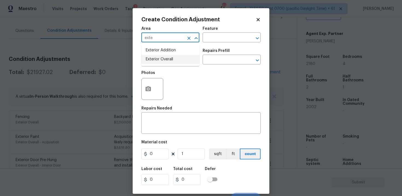
click at [169, 55] on li "Exterior Overall" at bounding box center [170, 59] width 58 height 9
type input "Exterior Overall"
click at [170, 58] on input "text" at bounding box center [162, 60] width 43 height 8
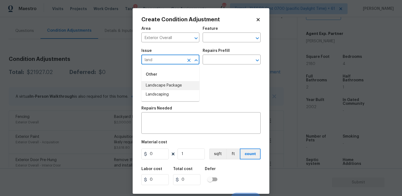
click at [175, 86] on li "Landscape Package" at bounding box center [170, 85] width 58 height 9
type input "Landscape Package"
click at [213, 61] on input "text" at bounding box center [224, 60] width 43 height 8
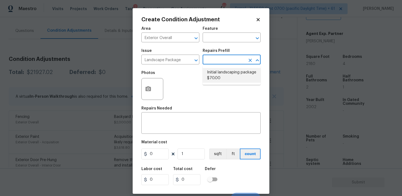
click at [216, 76] on li "Initial landscaping package $70.00" at bounding box center [232, 75] width 58 height 15
type input "Home Readiness Packages"
type textarea "Mowing of grass up to 6" in height. Mow, edge along driveways & sidewalks, trim…"
type input "70"
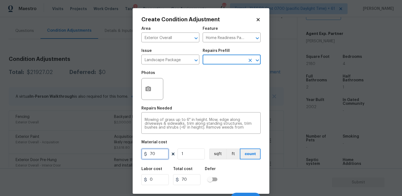
click at [157, 156] on input "70" at bounding box center [154, 154] width 27 height 11
type input "300"
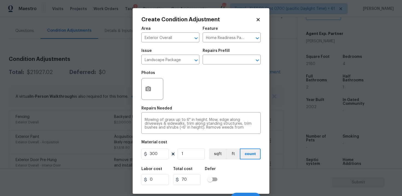
type input "300"
click at [197, 171] on div "Total cost" at bounding box center [189, 170] width 32 height 7
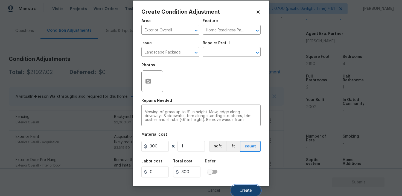
click at [244, 186] on button "Create" at bounding box center [246, 190] width 30 height 11
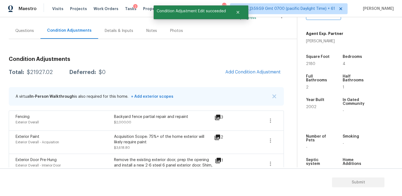
scroll to position [0, 0]
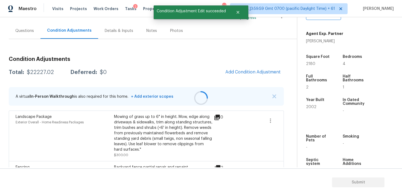
click at [247, 64] on div at bounding box center [201, 98] width 402 height 196
click at [243, 69] on button "Add Condition Adjustment" at bounding box center [253, 71] width 62 height 11
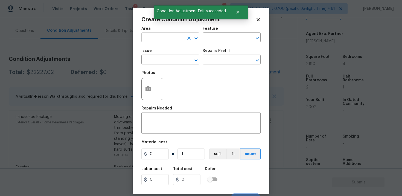
click at [180, 41] on input "text" at bounding box center [162, 38] width 43 height 8
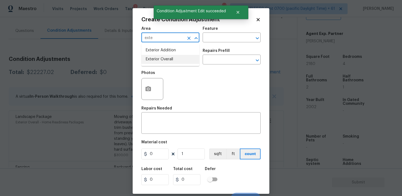
click at [177, 62] on li "Exterior Overall" at bounding box center [170, 59] width 58 height 9
type input "Exterior Overall"
click at [177, 62] on input "text" at bounding box center [162, 60] width 43 height 8
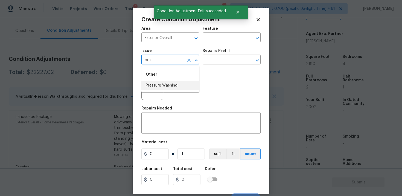
click at [172, 82] on li "Pressure Washing" at bounding box center [170, 85] width 58 height 9
type input "Pressure Washing"
click at [209, 63] on input "text" at bounding box center [224, 60] width 43 height 8
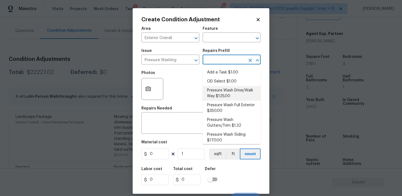
click at [213, 88] on li "Pressure Wash Drive/Walk Way $125.00" at bounding box center [232, 93] width 58 height 15
type input "Siding"
type textarea "Pressure wash the driveways/walkways as directed by the PM. Ensure that all deb…"
type input "125"
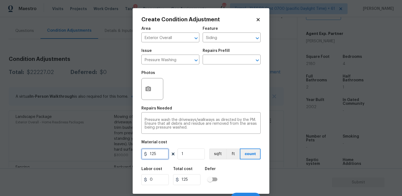
click at [166, 149] on input "125" at bounding box center [154, 154] width 27 height 11
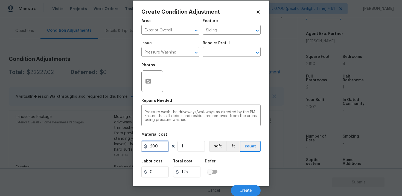
type input "200"
click at [248, 185] on div "Cancel Create" at bounding box center [200, 188] width 119 height 15
type input "200"
click at [251, 182] on div "Cancel Create" at bounding box center [200, 188] width 119 height 15
click at [248, 187] on button "Create" at bounding box center [246, 190] width 30 height 11
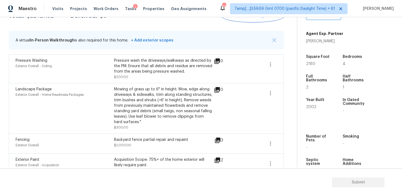
scroll to position [98, 0]
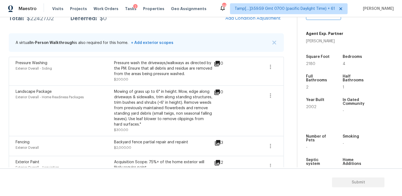
drag, startPoint x: 306, startPoint y: 62, endPoint x: 341, endPoint y: 62, distance: 35.0
click at [341, 62] on div "Square Foot 2180 Bedrooms 4 Full Bathrooms 2 Half Bathrooms 1 Year Built 2002 I…" at bounding box center [349, 84] width 87 height 80
drag, startPoint x: 304, startPoint y: 63, endPoint x: 322, endPoint y: 63, distance: 17.8
click at [322, 63] on div "Property Details © Mapbox © OpenStreetMap Improve this map 1231 Silverstone Trl…" at bounding box center [345, 42] width 96 height 283
copy span "2180"
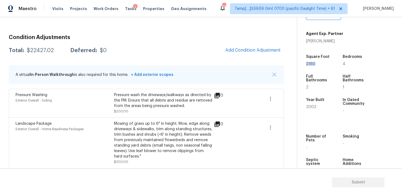
scroll to position [61, 0]
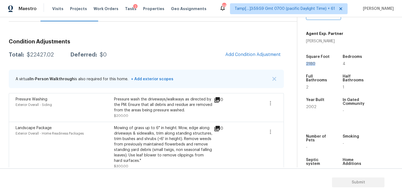
click at [254, 63] on div "Condition Adjustments Total: $22427.02 Deferred: $0 Add Condition Adjustment A …" at bounding box center [146, 188] width 275 height 306
click at [241, 55] on span "Add Condition Adjustment" at bounding box center [252, 54] width 55 height 5
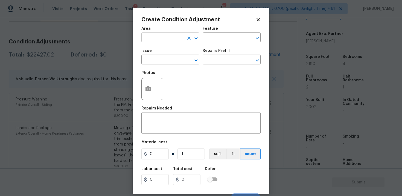
click at [160, 37] on input "text" at bounding box center [162, 38] width 43 height 8
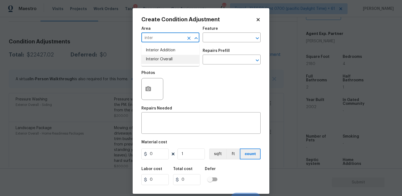
click at [163, 59] on li "Interior Overall" at bounding box center [170, 59] width 58 height 9
type input "Interior Overall"
click at [163, 59] on input "text" at bounding box center [162, 60] width 43 height 8
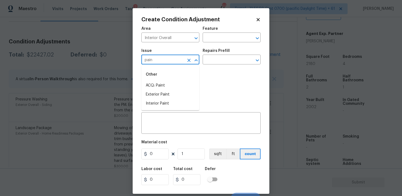
click at [165, 84] on li "ACQ: Paint" at bounding box center [170, 85] width 58 height 9
type input "ACQ: Paint"
click at [213, 66] on div "Issue ACQ: Paint ​ Repairs Prefill ​" at bounding box center [200, 57] width 119 height 22
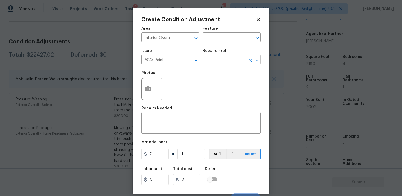
click at [216, 63] on input "text" at bounding box center [224, 60] width 43 height 8
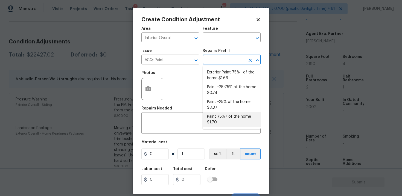
click at [219, 115] on li "Paint 75%+ of the home $1.70" at bounding box center [232, 119] width 58 height 15
type input "Acquisition"
type textarea "Acquisition Scope: 75%+ of the home will likely require interior paint"
type input "1.7"
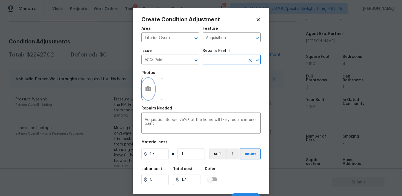
click at [149, 90] on circle "button" at bounding box center [148, 89] width 2 height 2
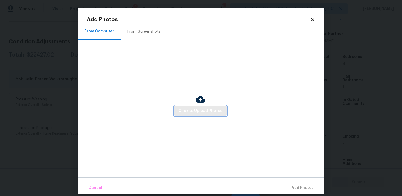
click at [192, 110] on span "Click to Upload Photos" at bounding box center [200, 111] width 44 height 7
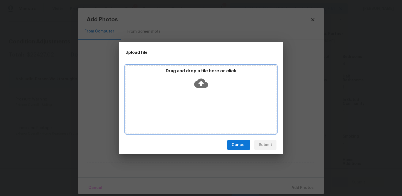
click at [194, 85] on icon at bounding box center [201, 83] width 14 height 14
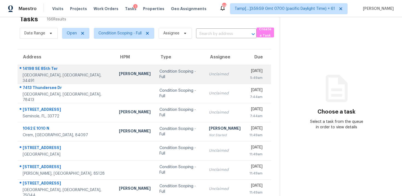
scroll to position [6, 0]
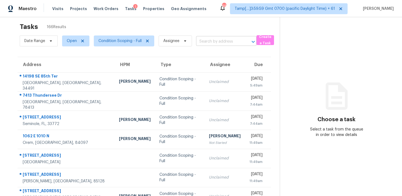
click at [218, 42] on input "text" at bounding box center [218, 41] width 45 height 8
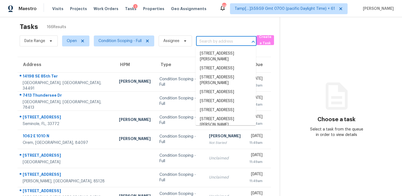
paste input "[STREET_ADDRESS][PERSON_NAME]"
type input "[STREET_ADDRESS][PERSON_NAME]"
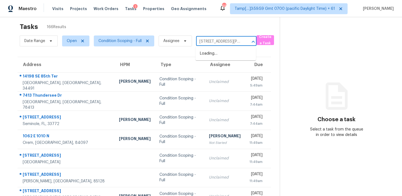
scroll to position [0, 22]
click at [219, 52] on li "[STREET_ADDRESS][PERSON_NAME]" at bounding box center [225, 56] width 60 height 15
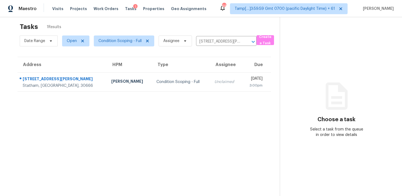
click at [246, 84] on div "3:00pm" at bounding box center [254, 85] width 16 height 5
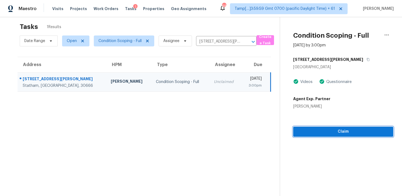
click at [325, 136] on button "Claim" at bounding box center [343, 132] width 100 height 10
click at [325, 136] on button "Start Assessment" at bounding box center [343, 132] width 100 height 10
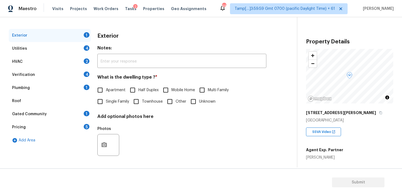
click at [110, 99] on span "Single Family" at bounding box center [117, 102] width 23 height 6
click at [106, 99] on input "Single Family" at bounding box center [99, 101] width 11 height 11
checkbox input "true"
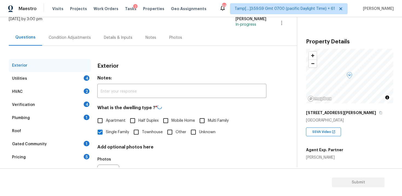
scroll to position [36, 0]
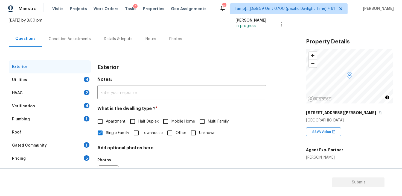
click at [78, 41] on div "Condition Adjustments" at bounding box center [70, 38] width 42 height 5
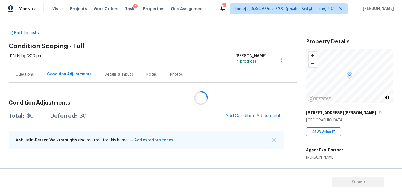
click at [244, 134] on div "A virtual In-Person Walkthrough is also required for this home. + Add exterior …" at bounding box center [146, 140] width 275 height 19
click at [242, 124] on div "Condition Adjustments Total: $0 Deferred: $0 Add Condition Adjustment A virtual…" at bounding box center [146, 125] width 275 height 58
click at [239, 121] on button "Add Condition Adjustment" at bounding box center [253, 115] width 62 height 11
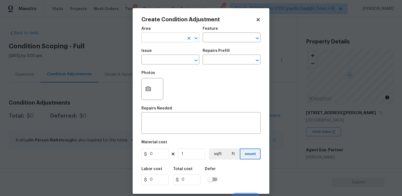
click at [156, 39] on input "text" at bounding box center [162, 38] width 43 height 8
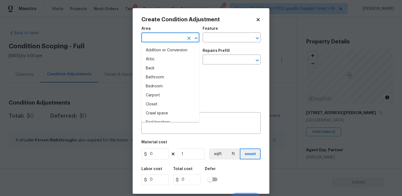
type input "i"
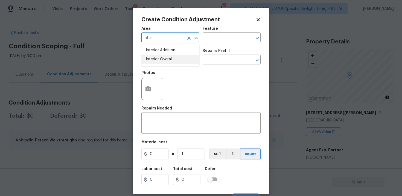
click at [156, 57] on li "Interior Overall" at bounding box center [170, 59] width 58 height 9
type input "Interior Overall"
click at [156, 57] on input "text" at bounding box center [162, 60] width 43 height 8
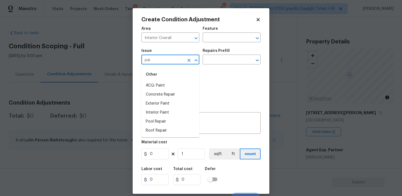
type input "pain"
click at [160, 84] on li "Light Pet Odor" at bounding box center [170, 85] width 58 height 9
type input "Light Pet Odor"
click at [206, 70] on div "Photos" at bounding box center [200, 86] width 119 height 36
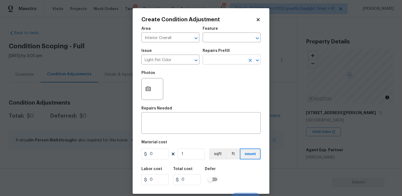
click at [211, 63] on input "text" at bounding box center [224, 60] width 43 height 8
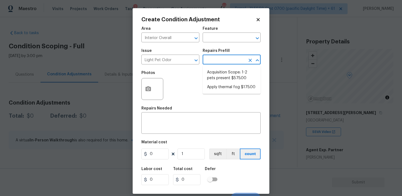
click at [216, 71] on li "Acquisition Scope: 1-2 pets present $575.00" at bounding box center [232, 75] width 58 height 15
type textarea "Acquisition Scope: 1-2 pets present"
type input "575"
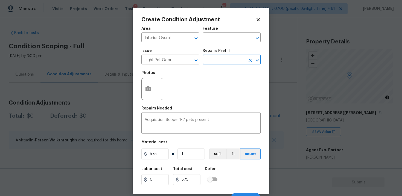
scroll to position [8, 0]
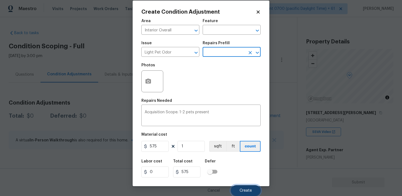
click at [245, 191] on span "Create" at bounding box center [245, 191] width 12 height 4
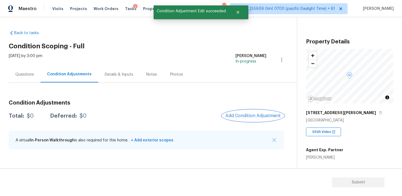
scroll to position [0, 0]
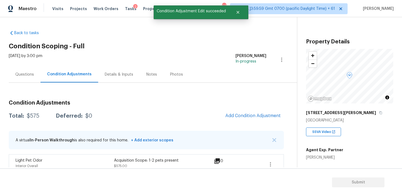
click at [268, 107] on div "Condition Adjustments Total: $575 Deferred: $0 Add Condition Adjustment A virtu…" at bounding box center [146, 135] width 275 height 79
click at [261, 111] on button "Add Condition Adjustment" at bounding box center [253, 115] width 62 height 11
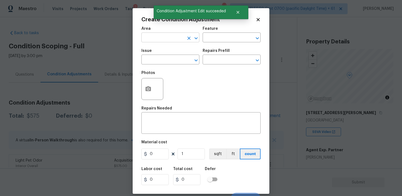
click at [173, 38] on input "text" at bounding box center [162, 38] width 43 height 8
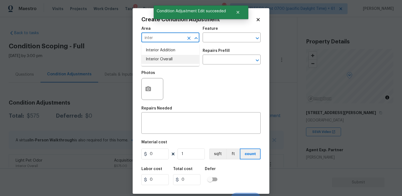
click at [166, 57] on li "Interior Overall" at bounding box center [170, 59] width 58 height 9
type input "Interior Overall"
click at [166, 57] on input "text" at bounding box center [162, 60] width 43 height 8
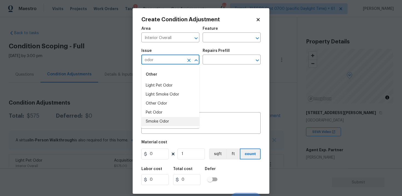
click at [163, 118] on li "Smoke Odor" at bounding box center [170, 121] width 58 height 9
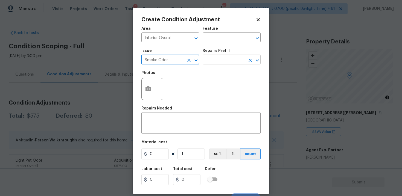
type input "Smoke Odor"
click at [226, 58] on input "text" at bounding box center [224, 60] width 43 height 8
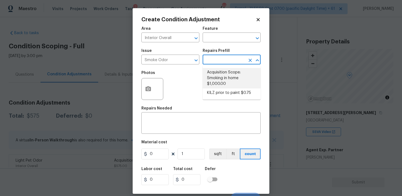
click at [225, 70] on li "Acquisition Scope: Smoking in home $1,000.00" at bounding box center [232, 78] width 58 height 21
type textarea "Acquisition Scope: Smoking in home"
type input "1000"
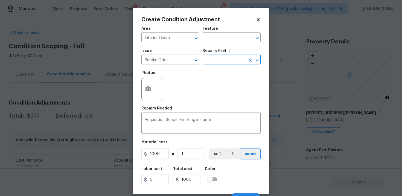
scroll to position [8, 0]
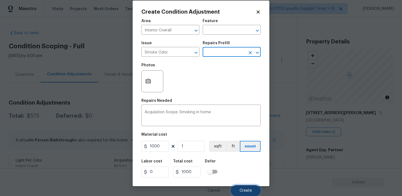
click at [243, 189] on span "Create" at bounding box center [245, 191] width 12 height 4
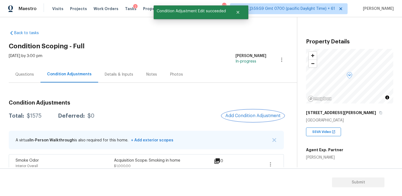
scroll to position [29, 0]
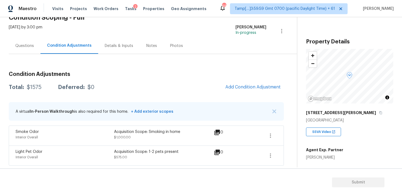
click at [256, 93] on span "Add Condition Adjustment" at bounding box center [253, 87] width 62 height 12
click at [255, 88] on span "Add Condition Adjustment" at bounding box center [252, 87] width 55 height 5
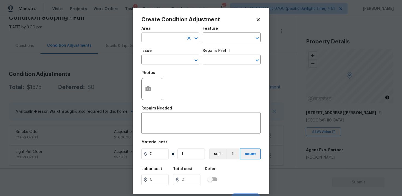
click at [163, 37] on input "text" at bounding box center [162, 38] width 43 height 8
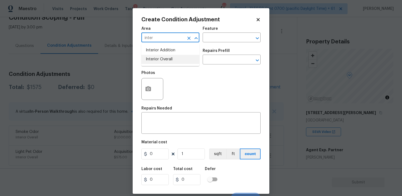
click at [166, 60] on li "Interior Overall" at bounding box center [170, 59] width 58 height 9
type input "Interior Overall"
click at [166, 60] on input "text" at bounding box center [162, 60] width 43 height 8
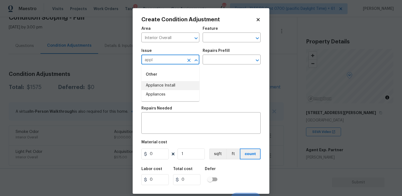
click at [168, 94] on li "Appliances" at bounding box center [170, 94] width 58 height 9
type input "Appliances"
click at [181, 126] on textarea at bounding box center [201, 123] width 113 height 11
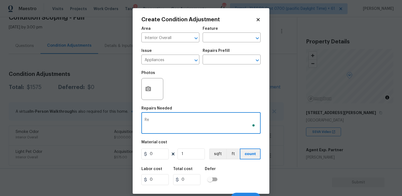
type textarea "R"
type textarea "Replace the garage disposal"
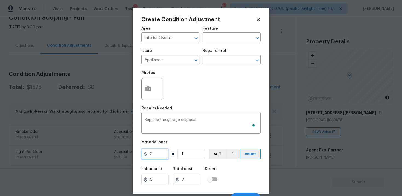
click at [158, 155] on input "0" at bounding box center [154, 154] width 27 height 11
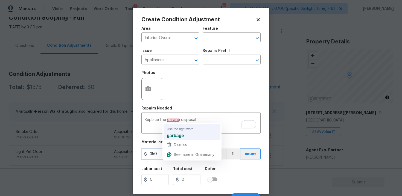
type input "350"
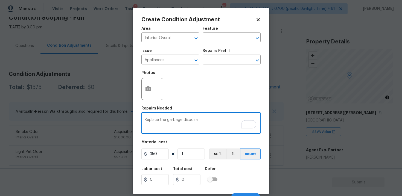
scroll to position [8, 0]
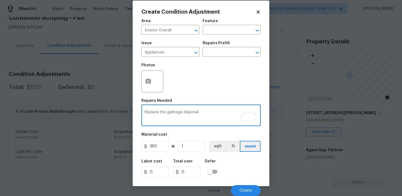
type textarea "Replace the garbage disposal"
click at [245, 171] on div "Labor cost 0 Total cost 0 Defer" at bounding box center [200, 168] width 119 height 25
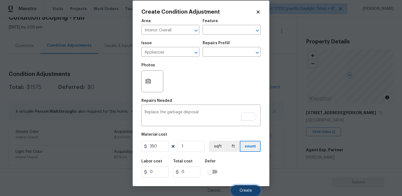
click at [247, 191] on span "Create" at bounding box center [245, 191] width 12 height 4
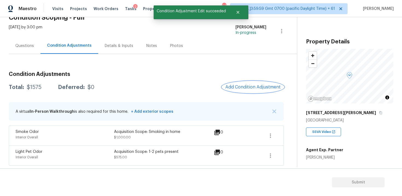
scroll to position [0, 0]
click at [273, 137] on icon "button" at bounding box center [270, 136] width 7 height 7
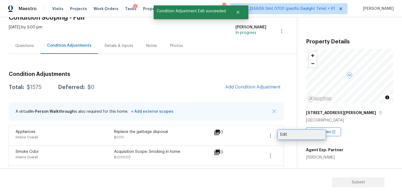
click at [280, 135] on link "Edit" at bounding box center [301, 135] width 46 height 8
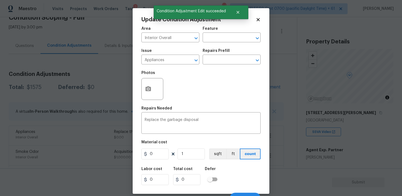
click at [161, 160] on figure "Material cost 0 1 sqft ft count" at bounding box center [200, 150] width 119 height 20
click at [159, 154] on input "0" at bounding box center [154, 154] width 27 height 11
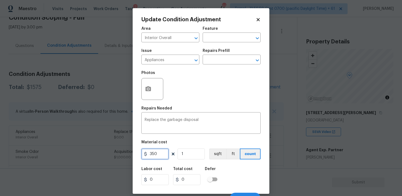
type input "350"
click at [174, 166] on div "Labor cost 0 Total cost 350 Defer" at bounding box center [200, 176] width 119 height 25
click at [258, 165] on div "Labor cost 0 Total cost 350 Defer" at bounding box center [200, 176] width 119 height 25
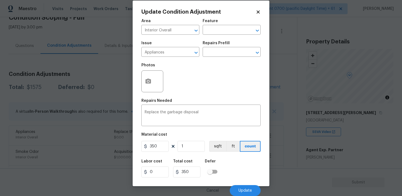
click at [252, 184] on div "Cancel Update" at bounding box center [200, 188] width 119 height 15
click at [250, 190] on span "Update" at bounding box center [244, 191] width 13 height 4
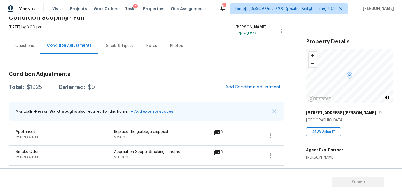
scroll to position [49, 0]
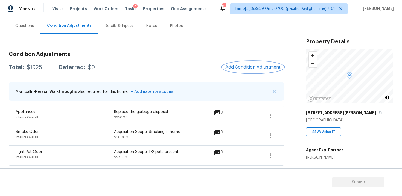
click at [269, 64] on button "Add Condition Adjustment" at bounding box center [253, 67] width 62 height 11
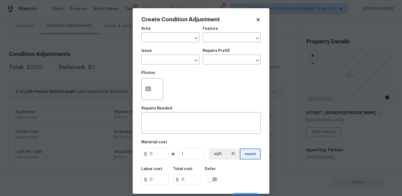
click at [144, 42] on input "text" at bounding box center [162, 38] width 43 height 8
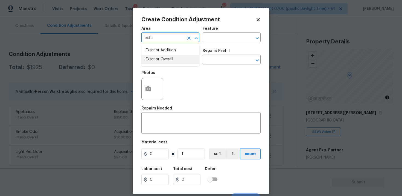
click at [146, 58] on li "Exterior Overall" at bounding box center [170, 59] width 58 height 9
type input "Exterior Overall"
click at [146, 58] on input "text" at bounding box center [162, 60] width 43 height 8
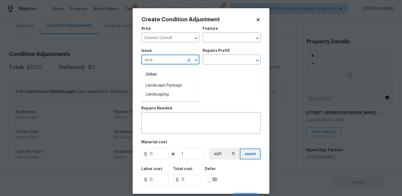
click at [164, 80] on div "Other" at bounding box center [170, 74] width 58 height 13
click at [170, 87] on li "Landscape Package" at bounding box center [170, 85] width 58 height 9
type input "Landscape Package"
click at [231, 59] on input "text" at bounding box center [224, 60] width 43 height 8
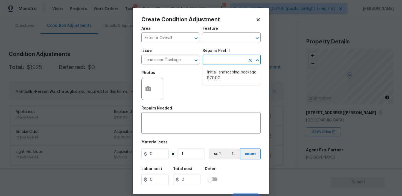
click at [156, 85] on div at bounding box center [152, 89] width 22 height 22
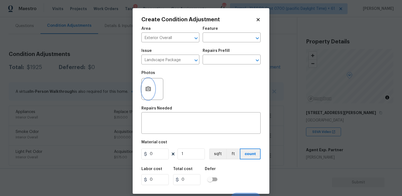
click at [150, 88] on icon "button" at bounding box center [147, 88] width 5 height 5
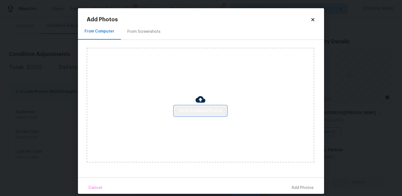
click at [200, 107] on button "Click to Upload Photos" at bounding box center [200, 111] width 52 height 10
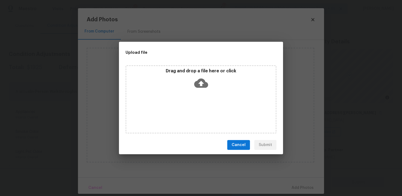
click at [195, 77] on icon at bounding box center [201, 83] width 14 height 14
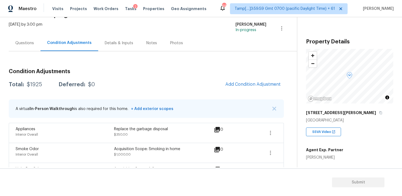
scroll to position [30, 0]
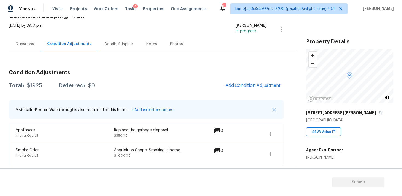
click at [251, 77] on div "Condition Adjustments Total: $1925 Deferred: $0 Add Condition Adjustment A virt…" at bounding box center [146, 125] width 275 height 119
click at [251, 81] on button "Add Condition Adjustment" at bounding box center [253, 85] width 62 height 11
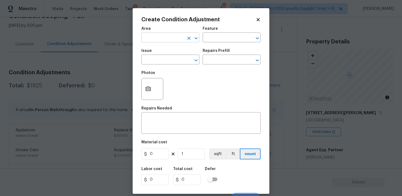
click at [166, 33] on div "Area" at bounding box center [170, 30] width 58 height 7
click at [167, 37] on input "text" at bounding box center [162, 38] width 43 height 8
type input "e"
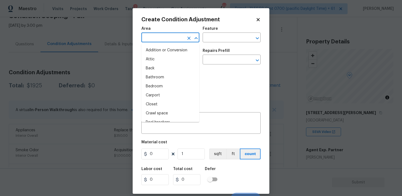
type input "x"
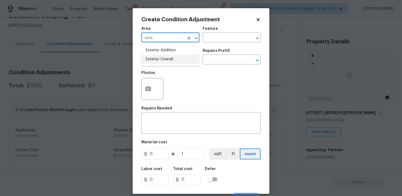
click at [166, 62] on li "Exterior Overall" at bounding box center [170, 59] width 58 height 9
type input "Exterior Overall"
click at [166, 62] on input "text" at bounding box center [162, 60] width 43 height 8
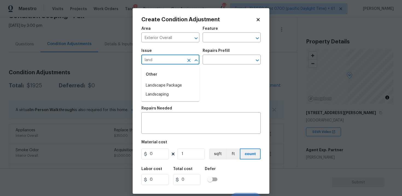
click at [162, 84] on li "Landscape Package" at bounding box center [170, 85] width 58 height 9
type input "Landscape Package"
click at [218, 60] on input "text" at bounding box center [224, 60] width 43 height 8
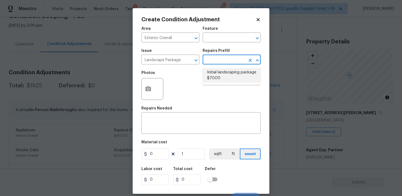
click at [219, 71] on li "Initial landscaping package $70.00" at bounding box center [232, 75] width 58 height 15
type input "Home Readiness Packages"
type textarea "Mowing of grass up to 6" in height. Mow, edge along driveways & sidewalks, trim…"
type input "70"
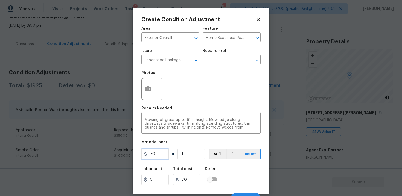
click at [152, 156] on input "70" at bounding box center [154, 154] width 27 height 11
type input "750"
click at [149, 97] on button "button" at bounding box center [148, 88] width 13 height 21
type input "750"
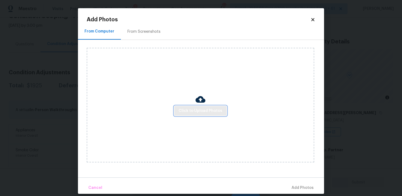
click at [195, 114] on button "Click to Upload Photos" at bounding box center [200, 111] width 52 height 10
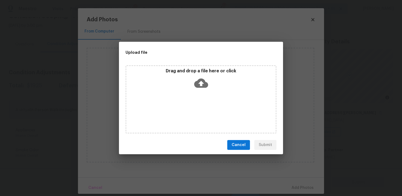
click at [206, 59] on div "Upload file" at bounding box center [188, 52] width 139 height 21
click at [184, 90] on div "Drag and drop a file here or click" at bounding box center [200, 80] width 149 height 24
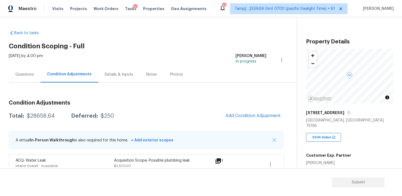
click at [133, 9] on div "2" at bounding box center [135, 6] width 4 height 5
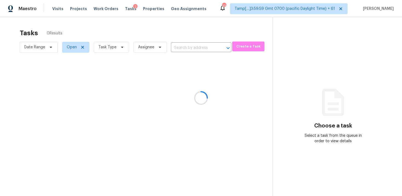
click at [127, 8] on div at bounding box center [201, 98] width 402 height 196
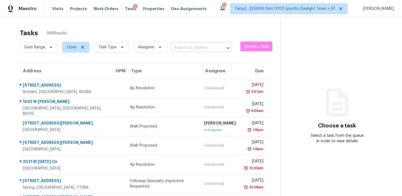
click at [182, 49] on input "text" at bounding box center [193, 48] width 45 height 8
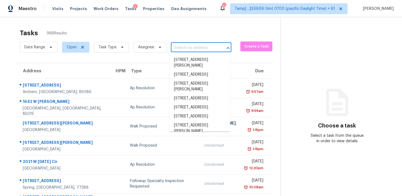
paste input "[STREET_ADDRESS][PERSON_NAME][PERSON_NAME]"
type input "[STREET_ADDRESS][PERSON_NAME][PERSON_NAME]"
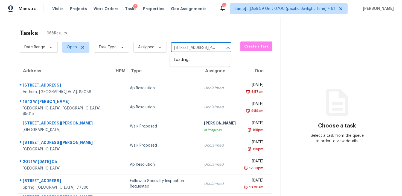
scroll to position [0, 30]
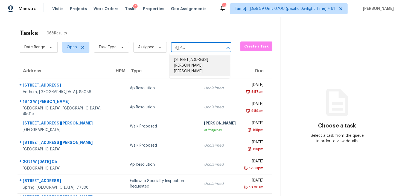
click at [185, 59] on li "[STREET_ADDRESS][PERSON_NAME][PERSON_NAME]" at bounding box center [199, 65] width 60 height 21
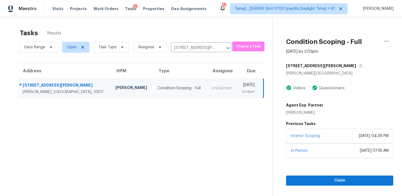
click at [312, 145] on div "In-Person February 24, 2022 at 07:18 AM" at bounding box center [339, 151] width 107 height 15
click at [312, 183] on span "Claim" at bounding box center [339, 180] width 98 height 7
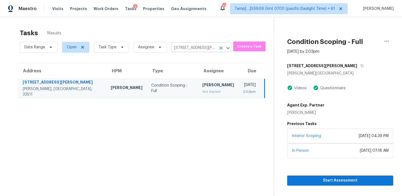
click at [219, 46] on icon "Clear" at bounding box center [220, 47] width 5 height 5
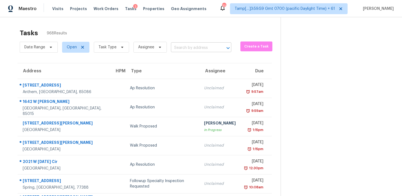
click at [194, 46] on input "text" at bounding box center [193, 48] width 45 height 8
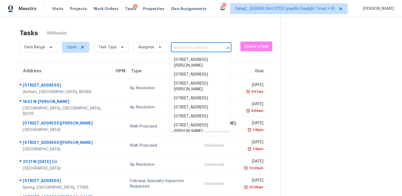
paste input "12671 115th St, Largo, FL, 33778"
type input "12671 115th St, Largo, FL, 33778"
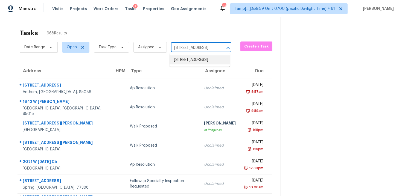
click at [198, 56] on li "12671 115th St, Largo, FL 33778" at bounding box center [199, 59] width 60 height 9
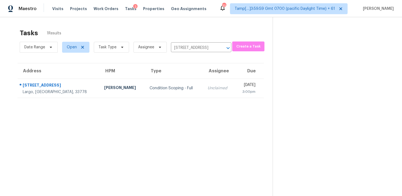
click at [203, 79] on td "Unclaimed" at bounding box center [219, 88] width 32 height 19
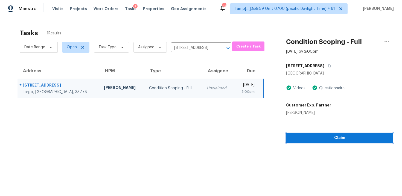
click at [321, 140] on span "Claim" at bounding box center [339, 138] width 98 height 7
click at [218, 49] on icon "Clear" at bounding box center [220, 47] width 5 height 5
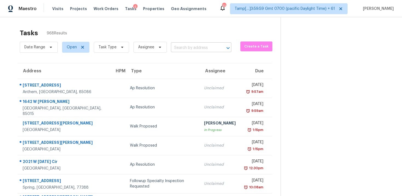
click at [182, 47] on input "text" at bounding box center [193, 48] width 45 height 8
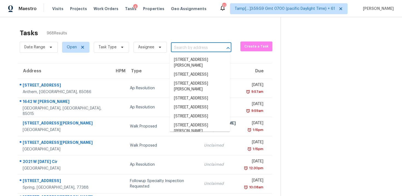
paste input "1741 Wild Dunes Cir, Orange Park, FL 32065"
type input "1741 Wild Dunes Cir, Orange Park, FL 32065"
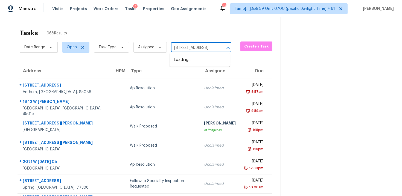
scroll to position [0, 36]
click at [193, 60] on li "1741 Wild Dunes Cir, Orange Park, FL 32065" at bounding box center [199, 59] width 60 height 9
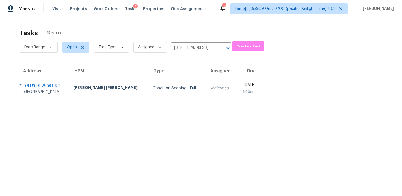
click at [208, 83] on td "Unclaimed" at bounding box center [220, 88] width 31 height 19
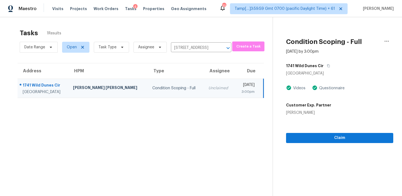
click at [336, 157] on section "Condition Scoping - Full Sep 29th 2025 by 3:00pm 1741 Wild Dunes Cir Orange Par…" at bounding box center [333, 115] width 121 height 196
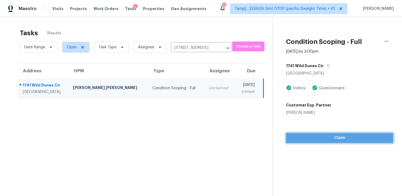
click at [334, 136] on span "Claim" at bounding box center [339, 138] width 98 height 7
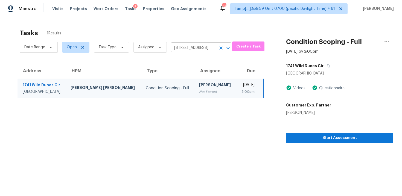
click at [219, 48] on icon "Clear" at bounding box center [220, 47] width 5 height 5
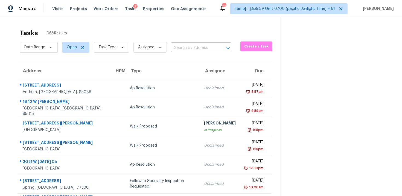
click at [178, 46] on input "text" at bounding box center [193, 48] width 45 height 8
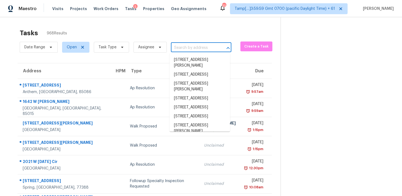
paste input "7038 Cane Grass Ln W, Jacksonville, FL 32244"
type input "7038 Cane Grass Ln W, Jacksonville, FL 32244"
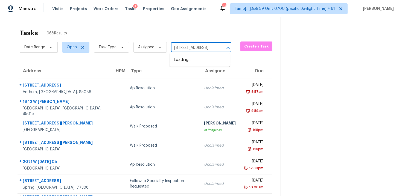
scroll to position [0, 40]
click at [191, 64] on li "7038 Cane Grass Ln W, Jacksonville, FL 32244" at bounding box center [199, 59] width 60 height 9
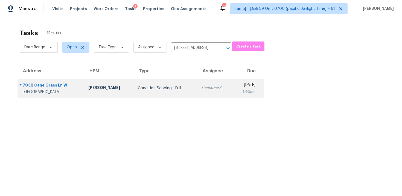
click at [236, 87] on div "[DATE]" at bounding box center [245, 85] width 19 height 7
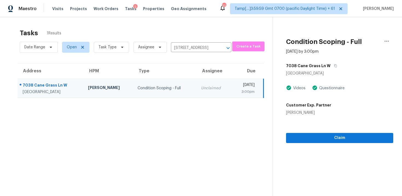
click at [332, 143] on section "Condition Scoping - Full Sep 29th 2025 by 3:00pm 7038 Cane Grass Ln W Jacksonvi…" at bounding box center [333, 115] width 121 height 196
click at [332, 139] on span "Claim" at bounding box center [339, 138] width 98 height 7
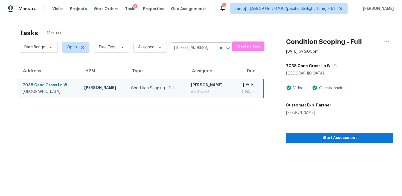
click at [220, 47] on icon "Clear" at bounding box center [220, 47] width 3 height 3
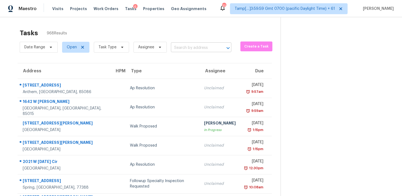
click at [195, 49] on input "text" at bounding box center [193, 48] width 45 height 8
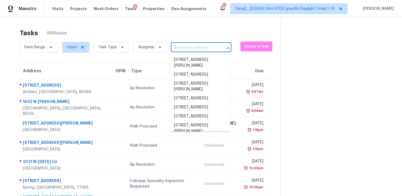
paste input "9216 New Berlin Rd, Jacksonville, FL, 32226"
type input "9216 New Berlin Rd, Jacksonville, FL, 32226"
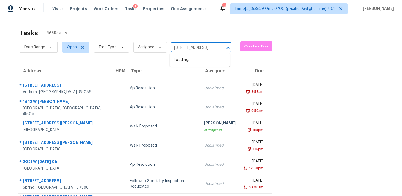
scroll to position [0, 36]
click at [196, 62] on li "9216 New Berlin Rd, Jacksonville, FL 32226" at bounding box center [199, 59] width 60 height 9
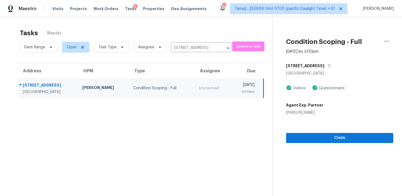
click at [316, 154] on section "Condition Scoping - Full Sep 29th 2025 by 3:00pm 9216 New Berlin Rd Jacksonvill…" at bounding box center [333, 115] width 121 height 196
click at [322, 139] on span "Claim" at bounding box center [339, 138] width 98 height 7
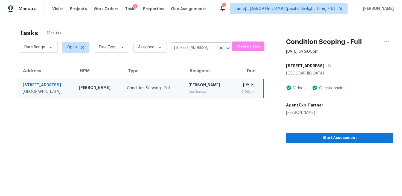
click at [220, 48] on icon "Clear" at bounding box center [220, 47] width 3 height 3
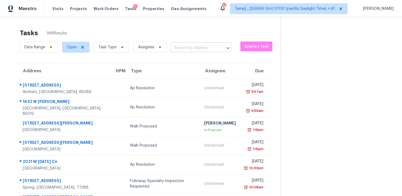
click at [184, 48] on input "text" at bounding box center [193, 48] width 45 height 8
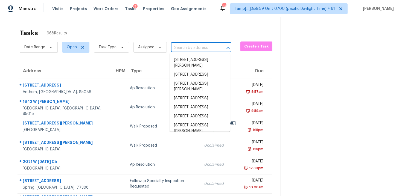
paste input "7750 SW 132nd Pl, Miami, FL, 33183"
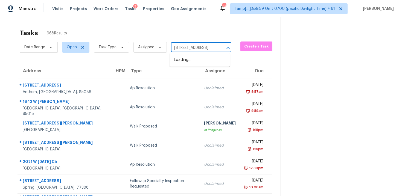
scroll to position [0, 23]
type input "7750 SW 132nd Pl, Miami, FL, 33183"
click at [201, 51] on input "text" at bounding box center [193, 48] width 45 height 8
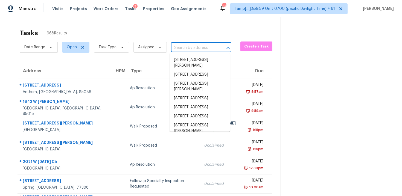
paste input "7750 SW 132nd Pl, Miami, FL, 33183"
type input "7750 SW 132nd Pl, Miami, FL, 33183"
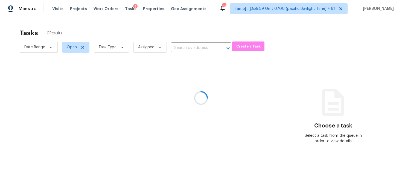
click at [170, 22] on div at bounding box center [201, 98] width 402 height 196
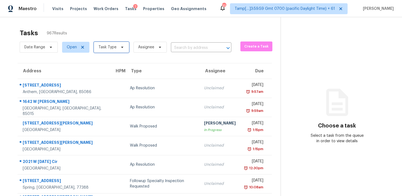
click at [125, 48] on span "Task Type" at bounding box center [111, 47] width 35 height 11
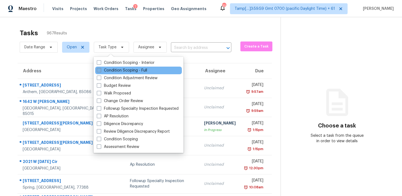
click at [124, 70] on label "Condition Scoping - Full" at bounding box center [122, 70] width 50 height 5
click at [100, 70] on input "Condition Scoping - Full" at bounding box center [99, 70] width 4 height 4
checkbox input "true"
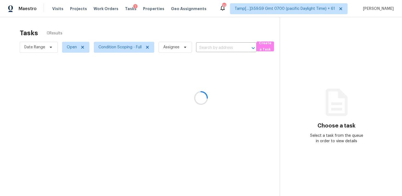
click at [145, 27] on div at bounding box center [201, 98] width 402 height 196
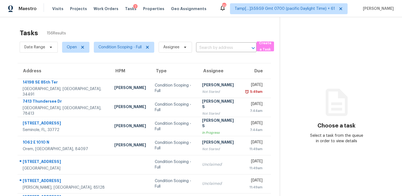
click at [203, 52] on div "Date Range Open Condition Scoping - Full Assignee ​" at bounding box center [138, 47] width 237 height 14
click at [212, 48] on input "text" at bounding box center [218, 48] width 45 height 8
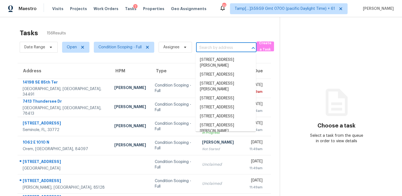
paste input "[STREET_ADDRESS]"
type input "[STREET_ADDRESS]"
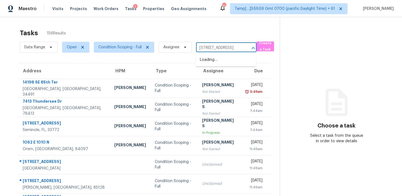
scroll to position [0, 23]
click at [227, 62] on li "[STREET_ADDRESS]" at bounding box center [225, 59] width 60 height 9
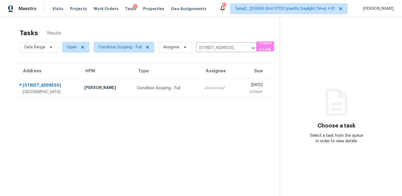
click at [241, 84] on div "[DATE]" at bounding box center [251, 85] width 21 height 7
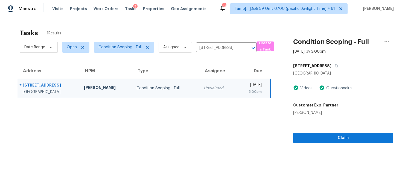
click at [325, 146] on section "Condition Scoping - Full [DATE] by 3:00pm [STREET_ADDRESS] Videos Questionnaire…" at bounding box center [336, 115] width 113 height 196
click at [326, 139] on span "Claim" at bounding box center [342, 138] width 91 height 7
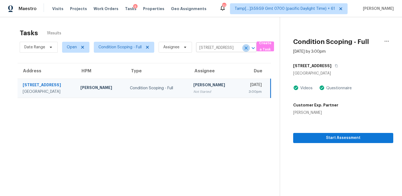
click at [246, 46] on icon "Clear" at bounding box center [245, 47] width 5 height 5
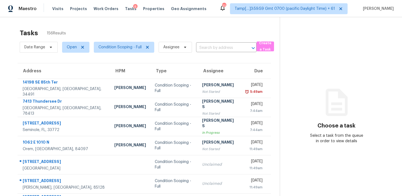
click at [221, 38] on div "Tasks 156 Results" at bounding box center [150, 33] width 260 height 14
click at [219, 46] on input "text" at bounding box center [218, 48] width 45 height 8
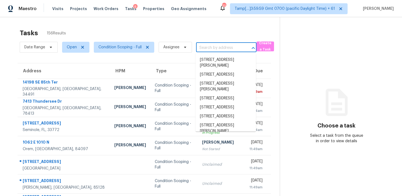
paste input "[STREET_ADDRESS]"
type input "[STREET_ADDRESS]"
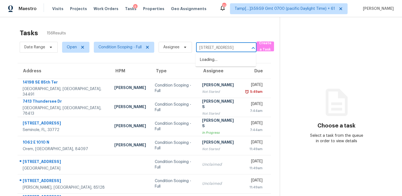
scroll to position [0, 35]
click at [224, 65] on li "[STREET_ADDRESS]" at bounding box center [225, 59] width 60 height 9
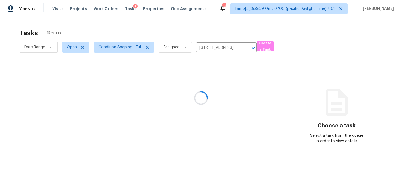
click at [229, 81] on div at bounding box center [201, 98] width 402 height 196
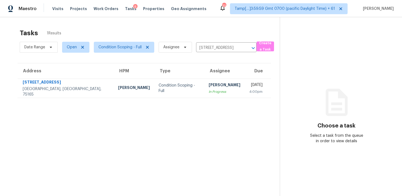
click at [245, 81] on td "Mon, Sep 29th 2025 4:00pm" at bounding box center [258, 88] width 26 height 19
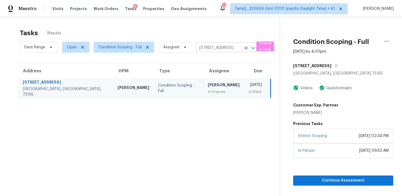
click at [243, 45] on div at bounding box center [249, 48] width 14 height 8
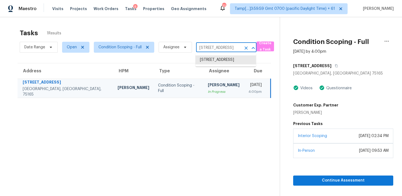
click at [245, 48] on icon "Clear" at bounding box center [245, 47] width 5 height 5
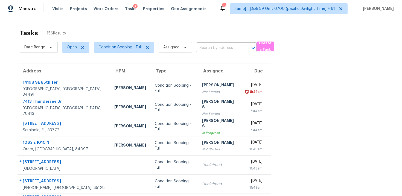
click at [204, 46] on input "text" at bounding box center [218, 48] width 45 height 8
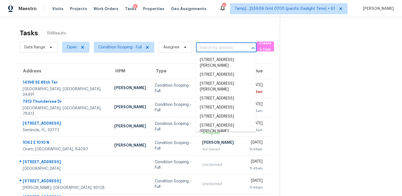
paste input "10237 Cairnsmore Pl, Mint Hill, NC 28227"
type input "10237 Cairnsmore Pl, Mint Hill, NC 28227"
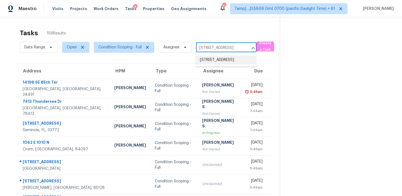
click at [222, 62] on li "10237 Cairnsmore Pl, Mint Hill, NC 28227" at bounding box center [225, 59] width 60 height 9
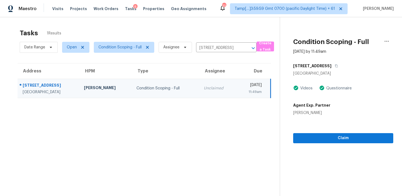
click at [366, 131] on div "Claim" at bounding box center [343, 130] width 100 height 28
click at [365, 140] on span "Claim" at bounding box center [342, 138] width 91 height 7
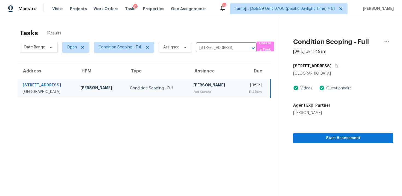
scroll to position [0, 0]
click at [249, 54] on div "Date Range Open Condition Scoping - Full Assignee 10237 Cairnsmore Pl, Mint Hil…" at bounding box center [138, 47] width 237 height 14
click at [248, 47] on button "Clear" at bounding box center [246, 48] width 8 height 8
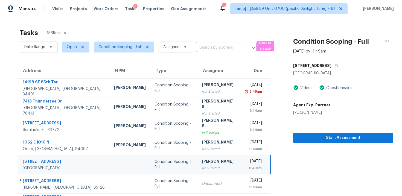
click at [210, 45] on input "text" at bounding box center [218, 47] width 45 height 8
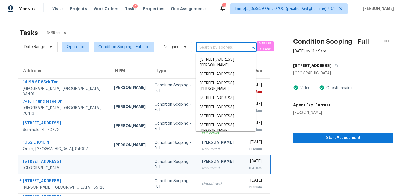
paste input "2216 W Pima Ave, Coolidge, AZ, 85128"
type input "2216 W Pima Ave, Coolidge, AZ, 85128"
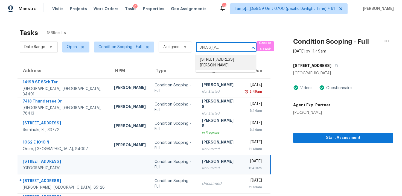
click at [221, 60] on li "2216 W Pima Ave, Coolidge, AZ 85128" at bounding box center [225, 62] width 60 height 15
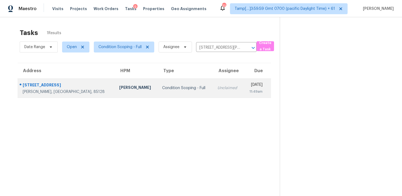
click at [243, 79] on td "Mon, Sep 29th 2025 11:49am" at bounding box center [257, 87] width 28 height 19
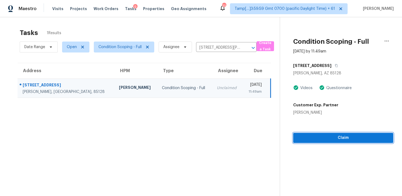
click at [329, 139] on span "Claim" at bounding box center [342, 137] width 91 height 7
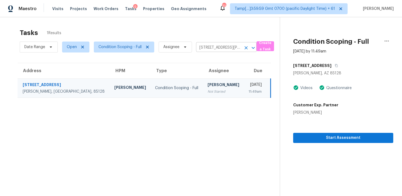
click at [245, 46] on icon "Clear" at bounding box center [245, 47] width 5 height 5
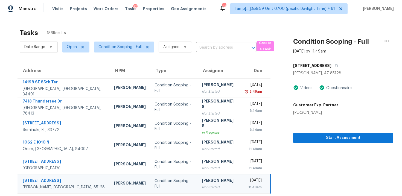
click at [203, 45] on input "text" at bounding box center [218, 47] width 45 height 8
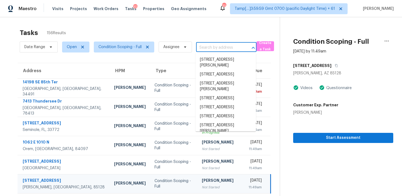
paste input "323 E Waverly Place Ct, Columbia, SC 29229"
type input "323 E Waverly Place Ct, Columbia, SC 29229"
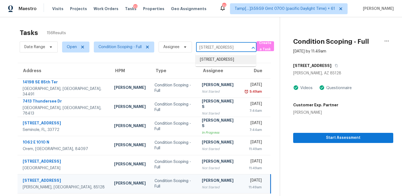
click at [223, 60] on li "323 E Waverly Place Ct, Columbia, SC 29229" at bounding box center [225, 59] width 60 height 9
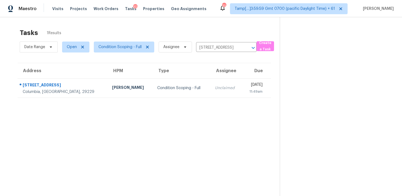
click at [246, 93] on div "11:49am" at bounding box center [254, 91] width 16 height 5
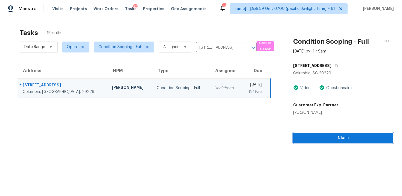
click at [331, 137] on span "Claim" at bounding box center [342, 137] width 91 height 7
click at [249, 45] on button "Clear" at bounding box center [246, 48] width 8 height 8
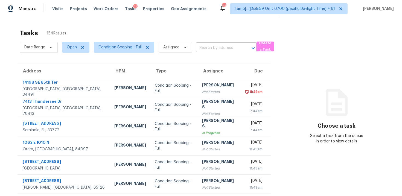
click at [203, 44] on input "text" at bounding box center [218, 48] width 45 height 8
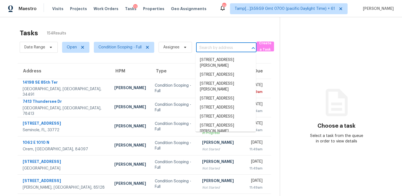
paste input "[STREET_ADDRESS]"
type input "[STREET_ADDRESS]"
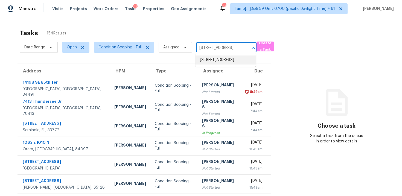
click at [216, 60] on li "[STREET_ADDRESS]" at bounding box center [225, 59] width 60 height 9
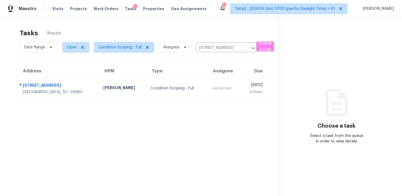
click at [245, 82] on div "[DATE]" at bounding box center [253, 85] width 17 height 7
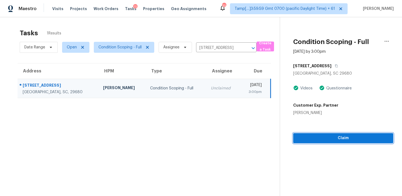
click at [324, 138] on span "Claim" at bounding box center [342, 138] width 91 height 7
click at [246, 50] on icon "Clear" at bounding box center [245, 47] width 5 height 5
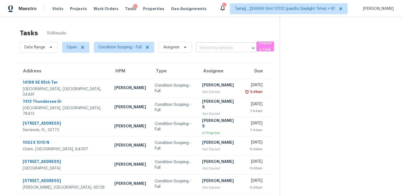
click at [218, 48] on input "text" at bounding box center [218, 48] width 45 height 8
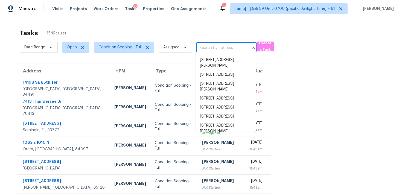
paste input "1718 Southwind Dr, Charlotte, NC 28216"
type input "1718 Southwind Dr, Charlotte, NC 28216"
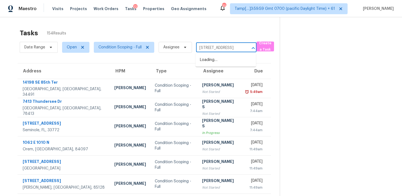
scroll to position [0, 29]
click at [222, 59] on li "1718 Southwind Dr, Charlotte, NC 28216" at bounding box center [225, 59] width 60 height 9
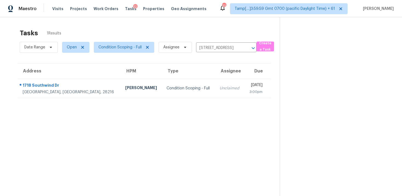
click at [249, 83] on div "[DATE]" at bounding box center [256, 85] width 14 height 7
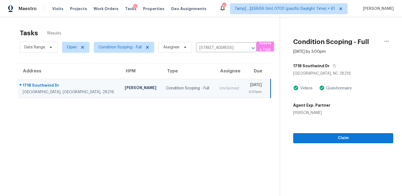
click at [321, 149] on section "Condition Scoping - Full Sep 29th 2025 by 3:00pm 1718 Southwind Dr Charlotte, N…" at bounding box center [336, 115] width 113 height 196
click at [319, 138] on span "Claim" at bounding box center [342, 138] width 91 height 7
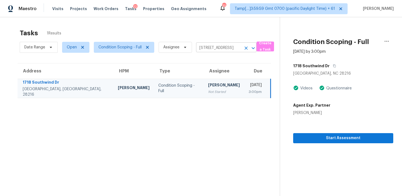
click at [247, 49] on icon "Clear" at bounding box center [245, 47] width 5 height 5
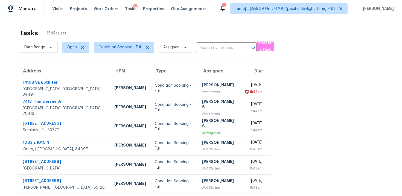
click at [204, 53] on div "Date Range Open Condition Scoping - Full Assignee ​" at bounding box center [138, 47] width 237 height 14
click at [207, 47] on input "text" at bounding box center [218, 48] width 45 height 8
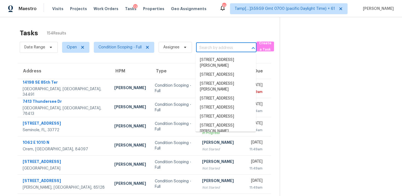
paste input "4911 Old Fox Trl, Charlotte, NC 28269"
type input "4911 Old Fox Trl, Charlotte, NC 28269"
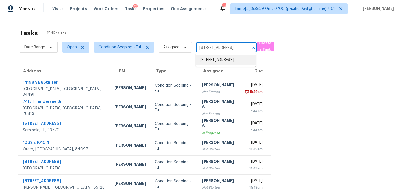
click at [215, 61] on li "4911 Old Fox Trl, Charlotte, NC 28269" at bounding box center [225, 59] width 60 height 9
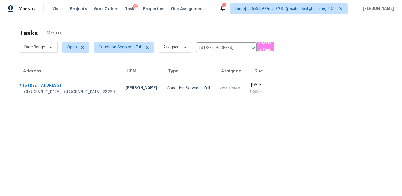
click at [244, 81] on td "Mon, Sep 29th 2025 3:00pm" at bounding box center [257, 88] width 27 height 19
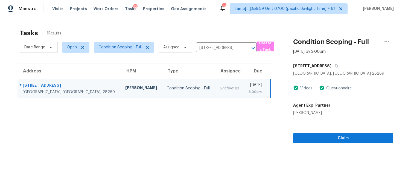
click at [356, 133] on div "Claim" at bounding box center [343, 130] width 100 height 28
click at [356, 135] on span "Claim" at bounding box center [342, 138] width 91 height 7
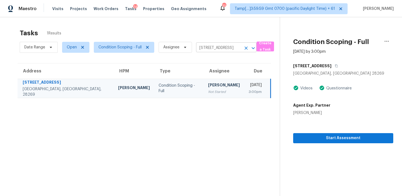
click at [245, 45] on icon "Clear" at bounding box center [245, 47] width 5 height 5
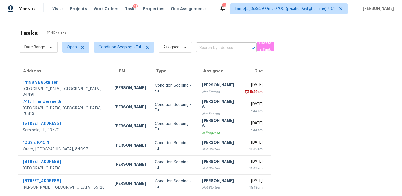
click at [207, 48] on input "text" at bounding box center [218, 48] width 45 height 8
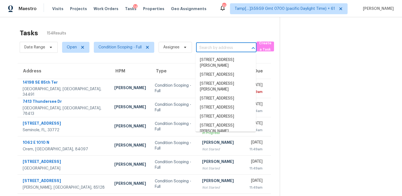
paste input "[STREET_ADDRESS]"
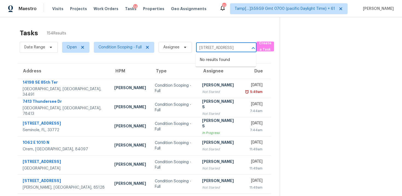
type input "[STREET_ADDRESS]"
click at [209, 49] on input "text" at bounding box center [218, 48] width 45 height 8
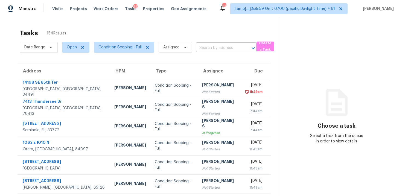
click at [207, 47] on input "text" at bounding box center [218, 48] width 45 height 8
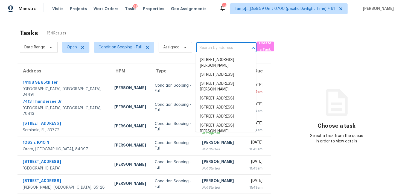
paste input "[STREET_ADDRESS]"
type input "[STREET_ADDRESS]"
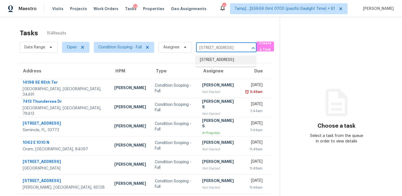
click at [218, 60] on li "[STREET_ADDRESS]" at bounding box center [225, 59] width 60 height 9
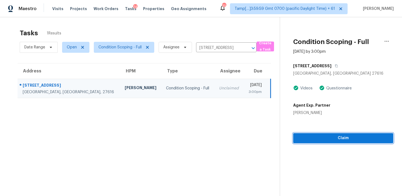
click at [326, 140] on span "Claim" at bounding box center [342, 138] width 91 height 7
click at [244, 49] on icon "Clear" at bounding box center [245, 47] width 5 height 5
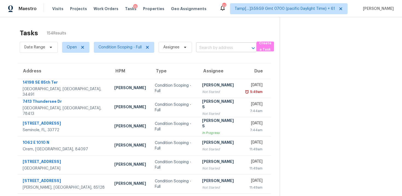
click at [198, 48] on input "text" at bounding box center [218, 48] width 45 height 8
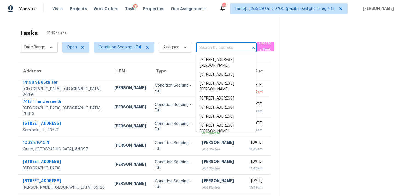
paste input "[STREET_ADDRESS][PERSON_NAME][PERSON_NAME]"
type input "[STREET_ADDRESS][PERSON_NAME][PERSON_NAME]"
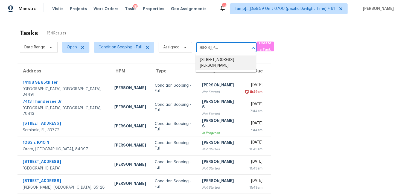
click at [227, 58] on li "[STREET_ADDRESS][PERSON_NAME]" at bounding box center [225, 62] width 60 height 15
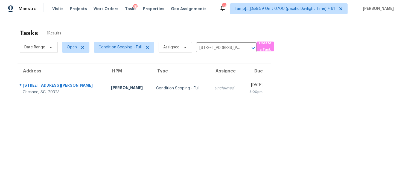
click at [246, 85] on div "[DATE]" at bounding box center [254, 85] width 16 height 7
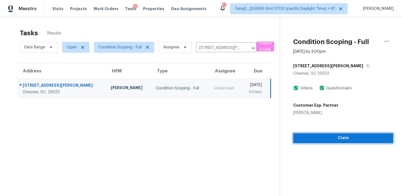
click at [334, 140] on span "Claim" at bounding box center [342, 138] width 91 height 7
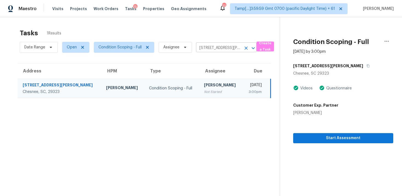
click at [247, 48] on icon "Clear" at bounding box center [245, 47] width 5 height 5
